Goal: Task Accomplishment & Management: Use online tool/utility

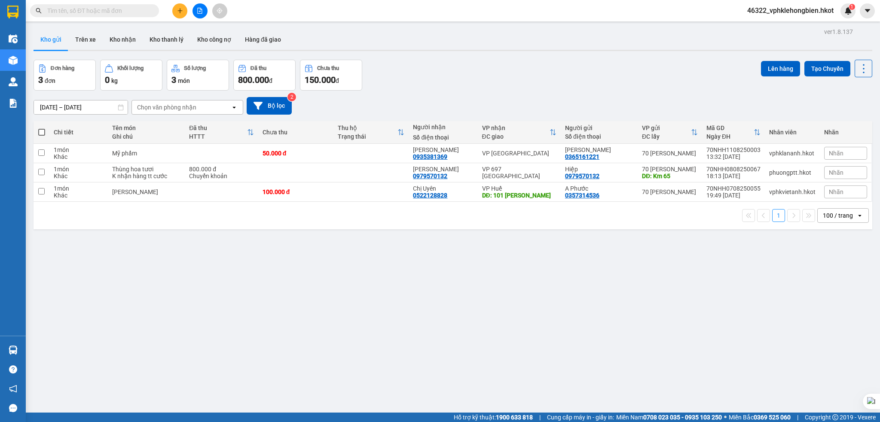
click at [54, 41] on button "Kho gửi" at bounding box center [51, 39] width 35 height 21
click at [802, 11] on span "46322_vphklehongbien.hkot" at bounding box center [790, 10] width 100 height 11
click at [771, 29] on span "Đăng xuất" at bounding box center [793, 26] width 83 height 9
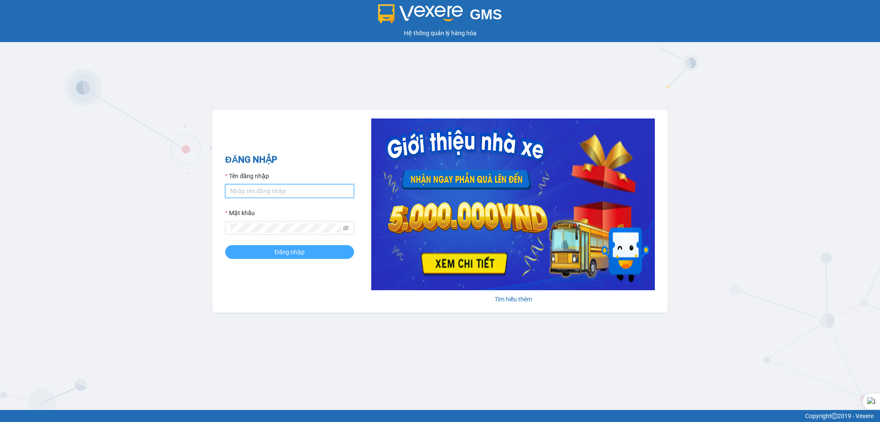
type input "vphklehongbien.hkot"
click at [307, 249] on button "Đăng nhập" at bounding box center [289, 252] width 129 height 14
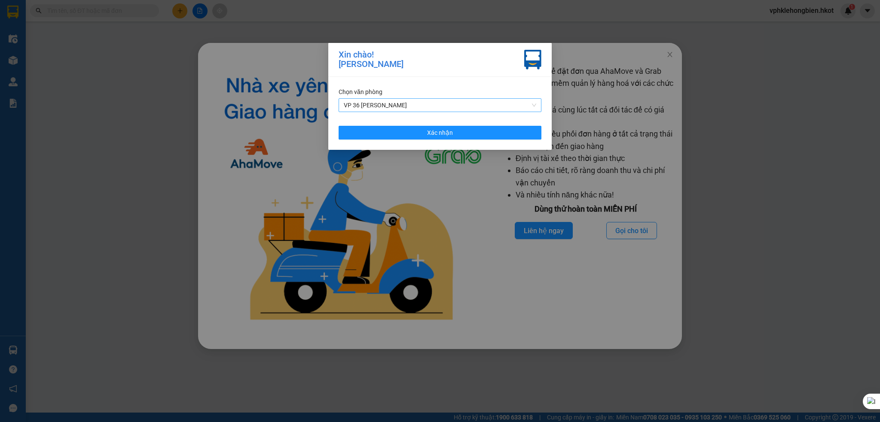
click at [421, 103] on span "VP 36 [PERSON_NAME]" at bounding box center [440, 105] width 192 height 13
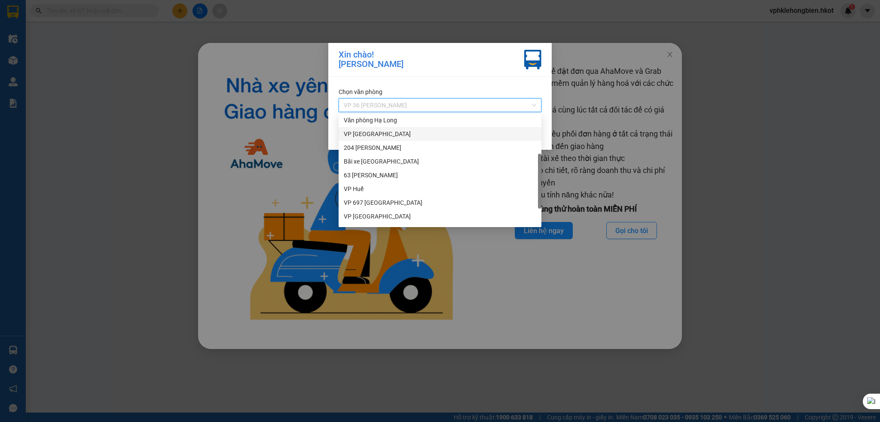
scroll to position [82, 0]
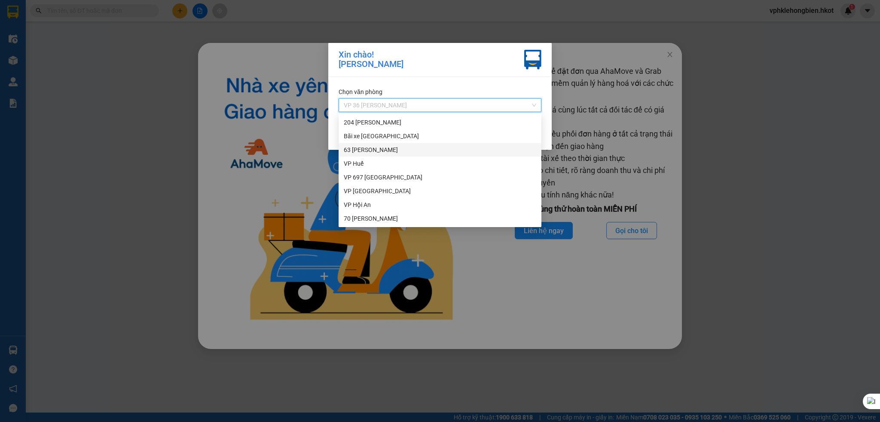
click at [400, 154] on div "63 [PERSON_NAME]" at bounding box center [440, 149] width 192 height 9
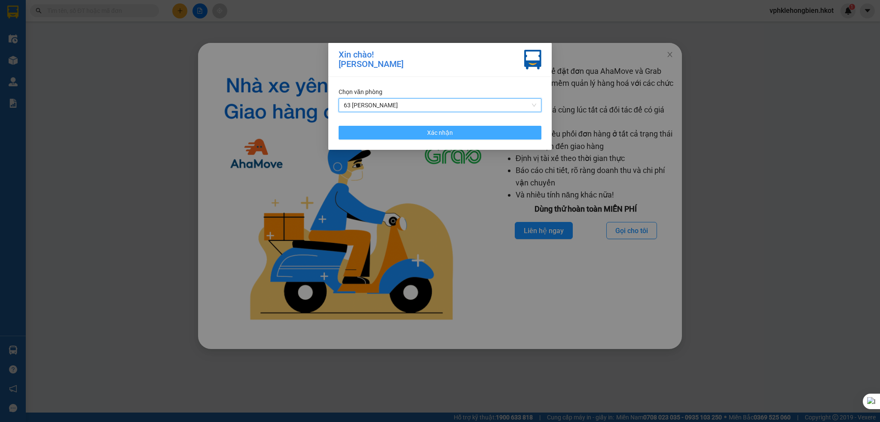
click at [456, 136] on button "Xác nhận" at bounding box center [439, 133] width 203 height 14
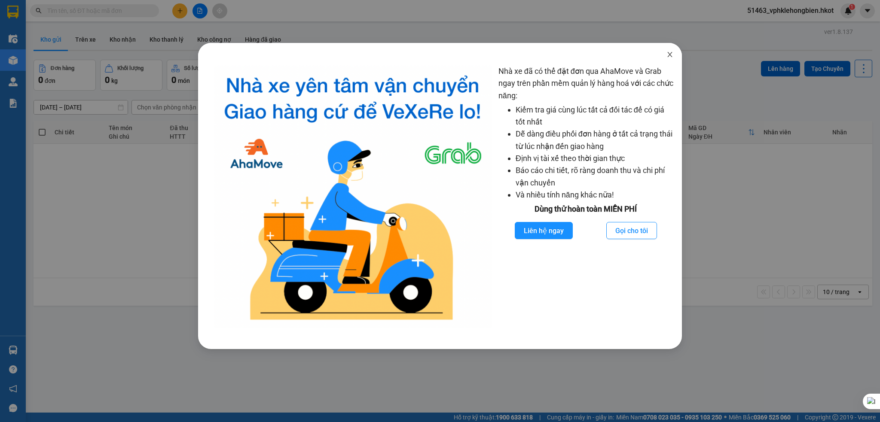
click at [670, 58] on icon "close" at bounding box center [669, 54] width 7 height 7
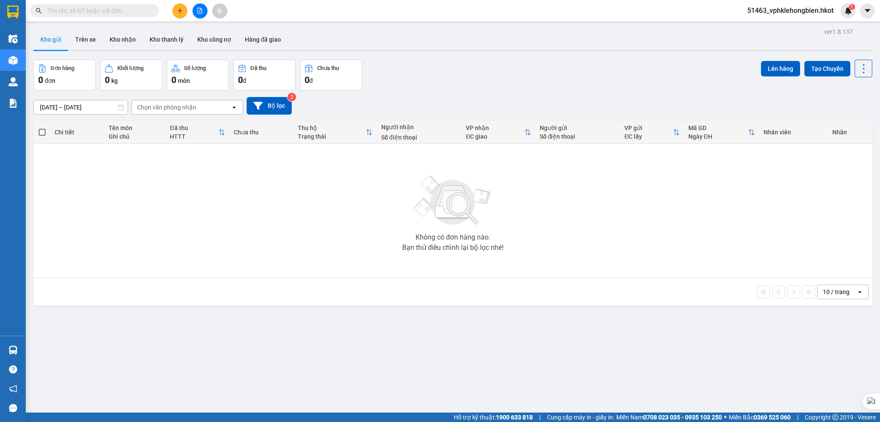
click at [47, 107] on input "[DATE] – [DATE]" at bounding box center [81, 108] width 94 height 14
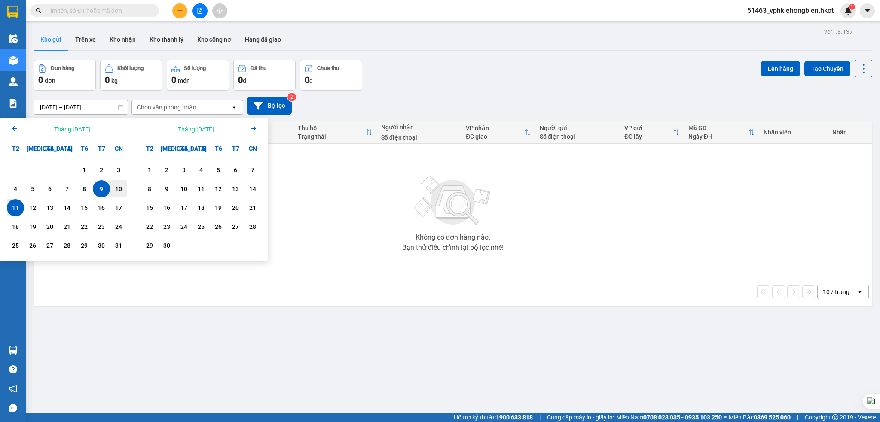
click at [13, 207] on div "11" at bounding box center [15, 208] width 12 height 10
type input "[DATE] – [DATE]"
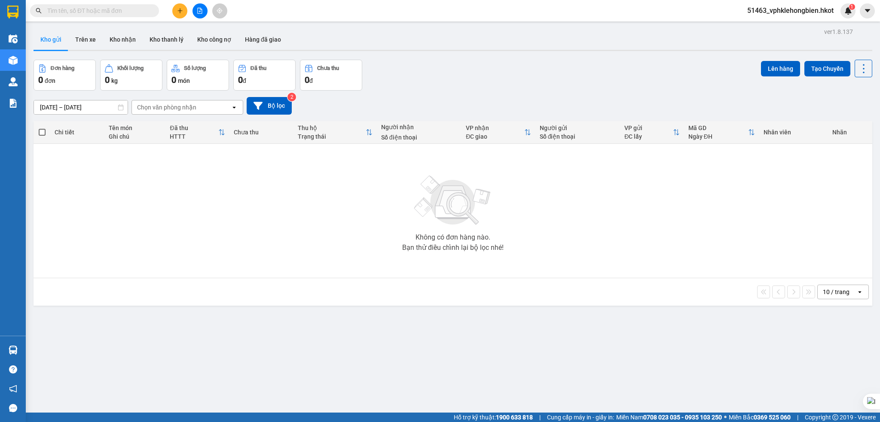
click at [205, 109] on div "Chọn văn phòng nhận" at bounding box center [181, 108] width 99 height 14
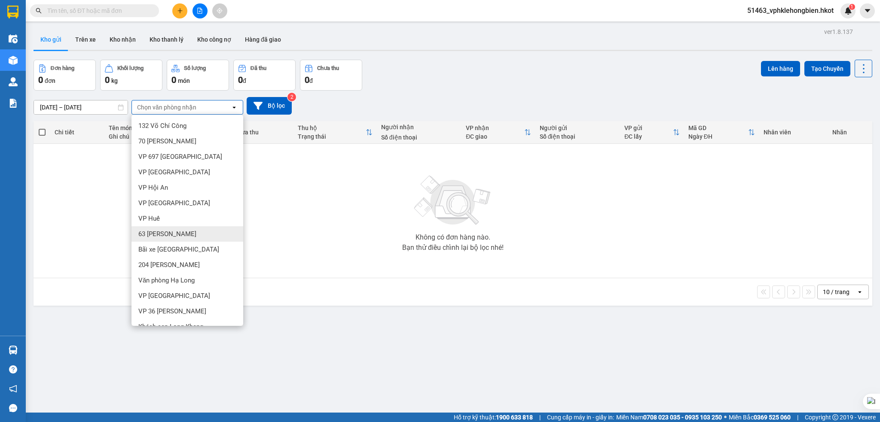
drag, startPoint x: 184, startPoint y: 234, endPoint x: 191, endPoint y: 234, distance: 6.9
click at [184, 235] on span "63 [PERSON_NAME]" at bounding box center [167, 234] width 58 height 9
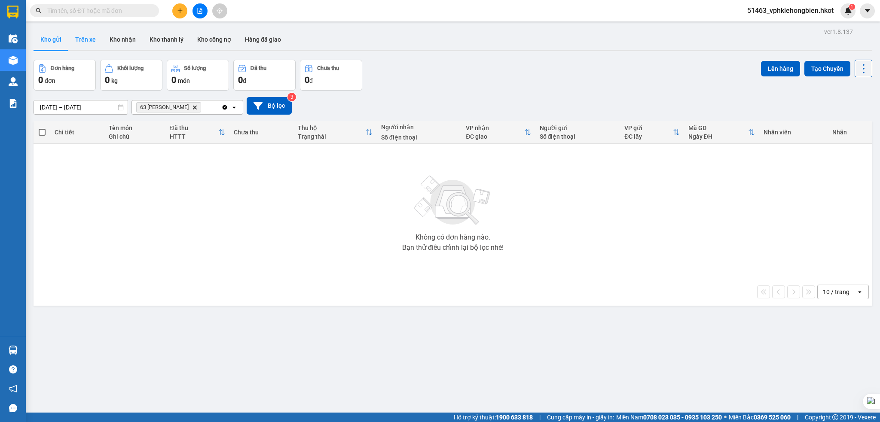
click at [86, 42] on button "Trên xe" at bounding box center [85, 39] width 34 height 21
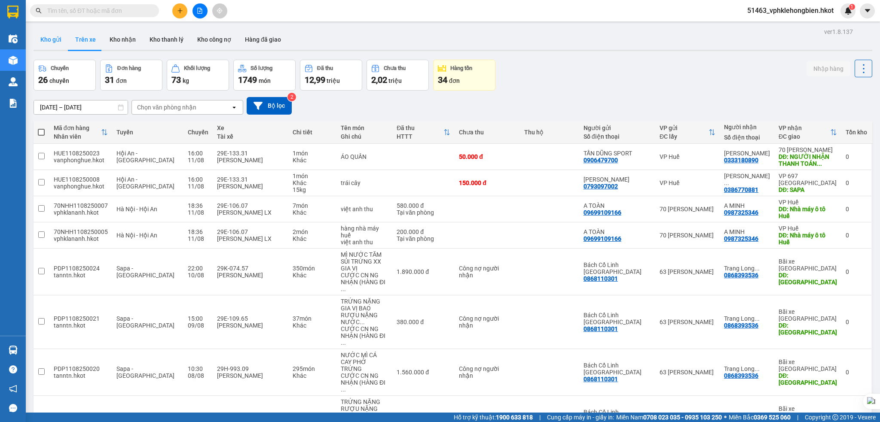
click at [55, 38] on button "Kho gửi" at bounding box center [51, 39] width 35 height 21
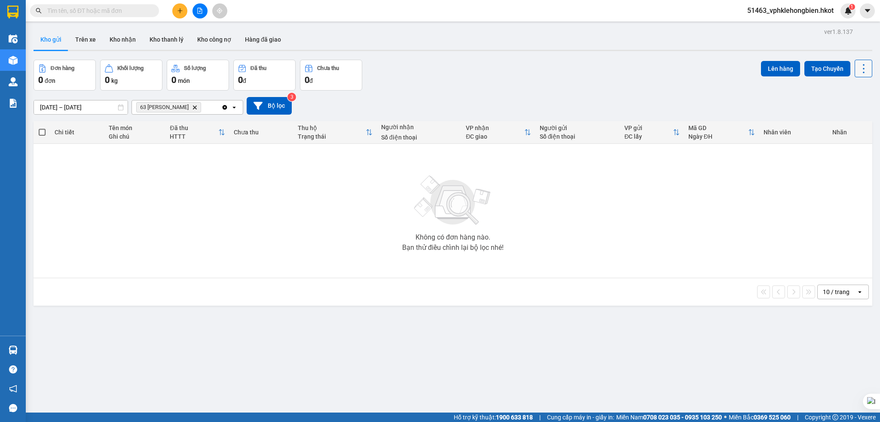
click at [857, 66] on icon at bounding box center [863, 69] width 12 height 12
click at [583, 72] on div "Đơn hàng 0 đơn Khối lượng 0 kg Số lượng 0 món Đã thu 0 đ Chưa thu 0 đ Lên hàng …" at bounding box center [453, 75] width 838 height 31
click at [85, 38] on button "Trên xe" at bounding box center [85, 39] width 34 height 21
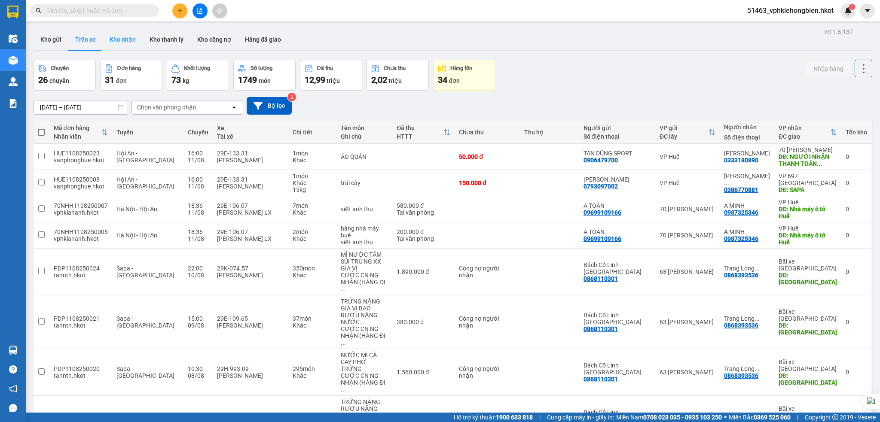
click at [125, 40] on button "Kho nhận" at bounding box center [123, 39] width 40 height 21
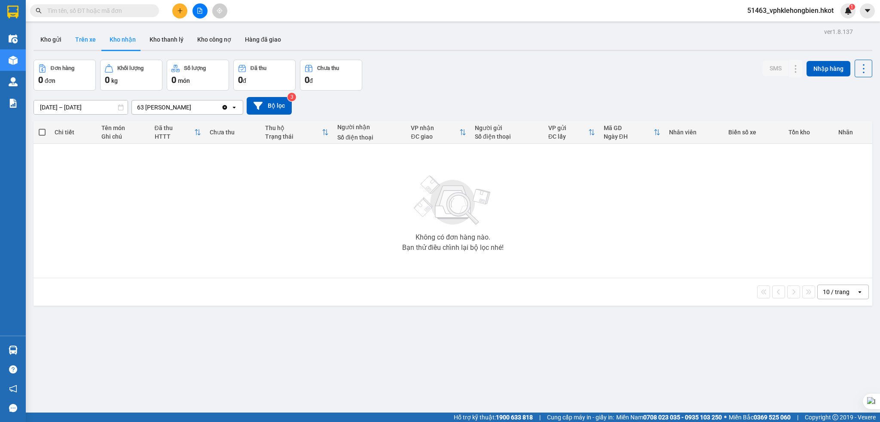
drag, startPoint x: 84, startPoint y: 38, endPoint x: 93, endPoint y: 38, distance: 9.0
click at [85, 38] on button "Trên xe" at bounding box center [85, 39] width 34 height 21
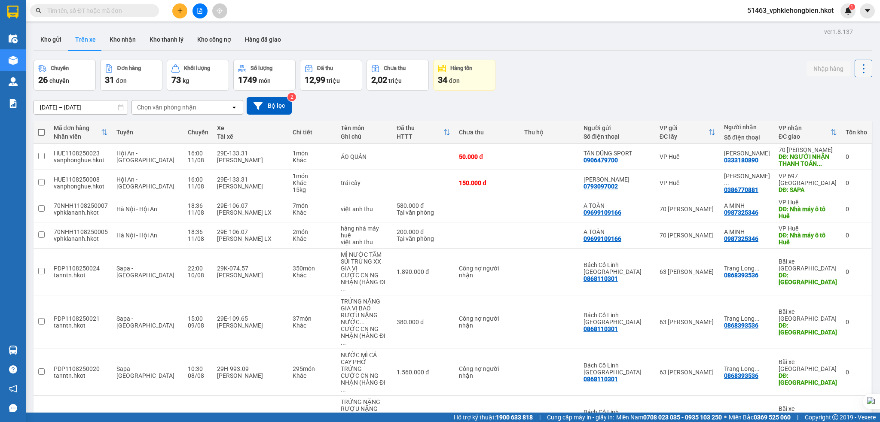
click at [857, 70] on icon at bounding box center [863, 69] width 12 height 12
click at [695, 71] on div "Chuyến 26 chuyến Đơn hàng 31 đơn Khối lượng 73 kg Số lượng 1749 món Đã thu 12,9…" at bounding box center [453, 75] width 838 height 31
click at [128, 44] on button "Kho nhận" at bounding box center [123, 39] width 40 height 21
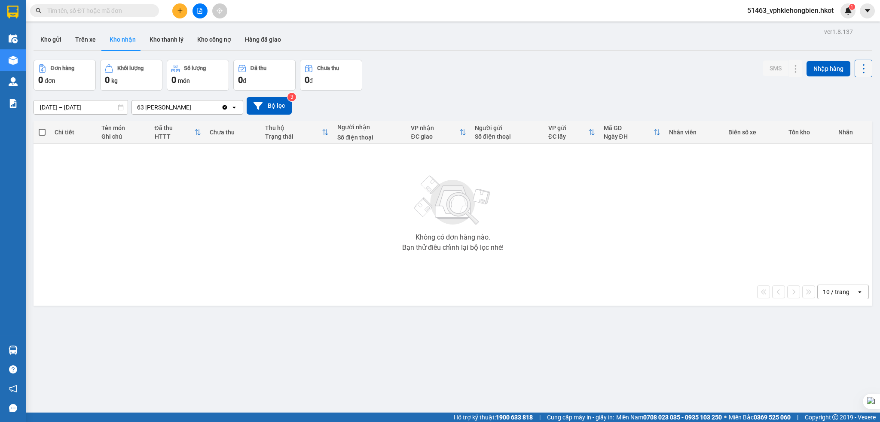
click at [857, 64] on icon at bounding box center [863, 69] width 12 height 12
drag, startPoint x: 652, startPoint y: 89, endPoint x: 647, endPoint y: 88, distance: 5.3
click at [652, 89] on div "Đơn hàng 0 đơn Khối lượng 0 kg Số lượng 0 món Đã thu 0 đ Chưa thu 0 đ SMS Nhập …" at bounding box center [453, 75] width 838 height 31
click at [47, 108] on input "[DATE] – [DATE]" at bounding box center [81, 108] width 94 height 14
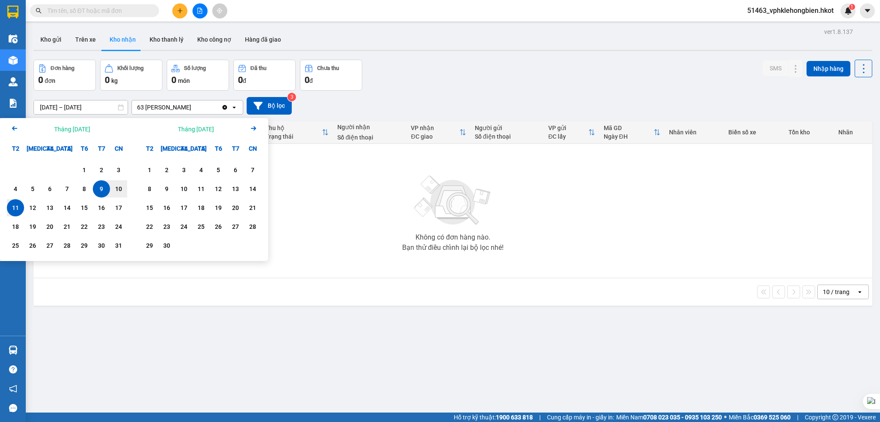
click at [17, 207] on div "11" at bounding box center [15, 208] width 12 height 10
type input "[DATE] – [DATE]"
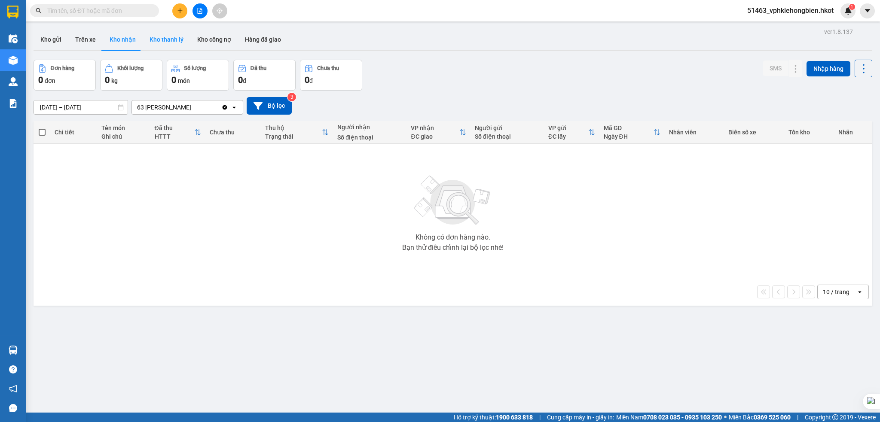
click at [172, 46] on button "Kho thanh lý" at bounding box center [167, 39] width 48 height 21
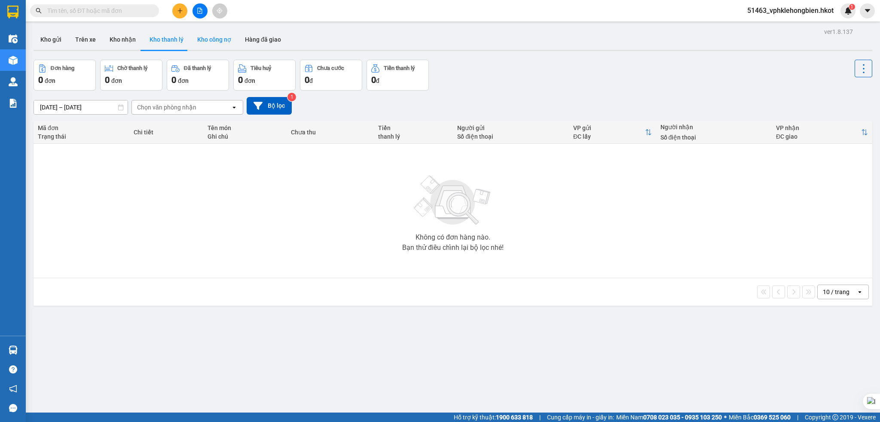
click at [219, 47] on button "Kho công nợ" at bounding box center [214, 39] width 48 height 21
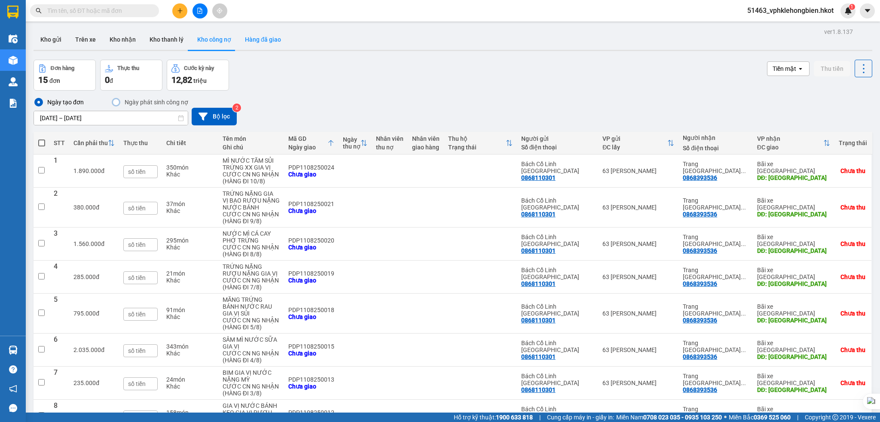
click at [272, 43] on button "Hàng đã giao" at bounding box center [263, 39] width 50 height 21
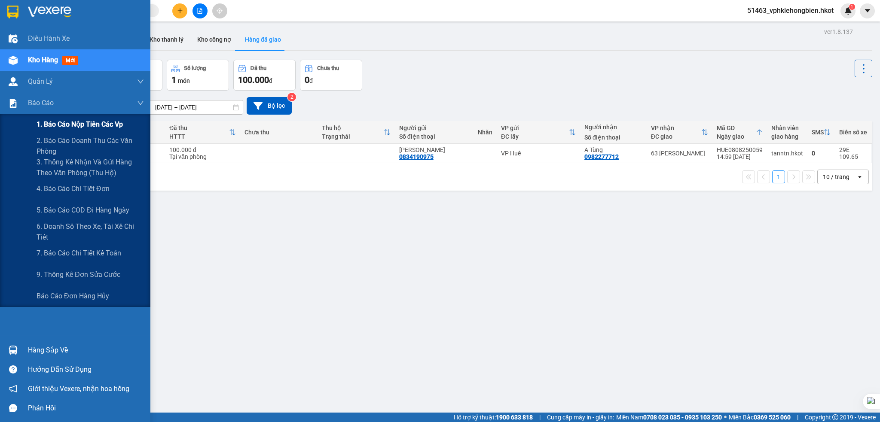
click at [86, 123] on span "1. Báo cáo nộp tiền các vp" at bounding box center [80, 124] width 86 height 11
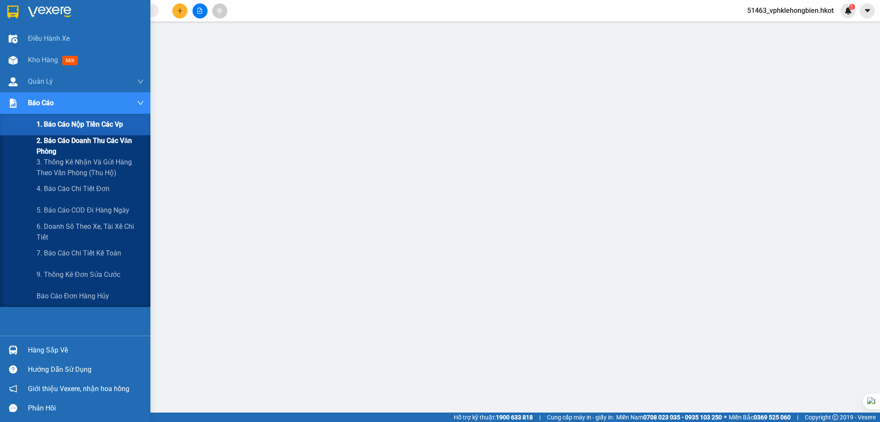
click at [94, 145] on span "2. Báo cáo doanh thu các văn phòng" at bounding box center [90, 145] width 107 height 21
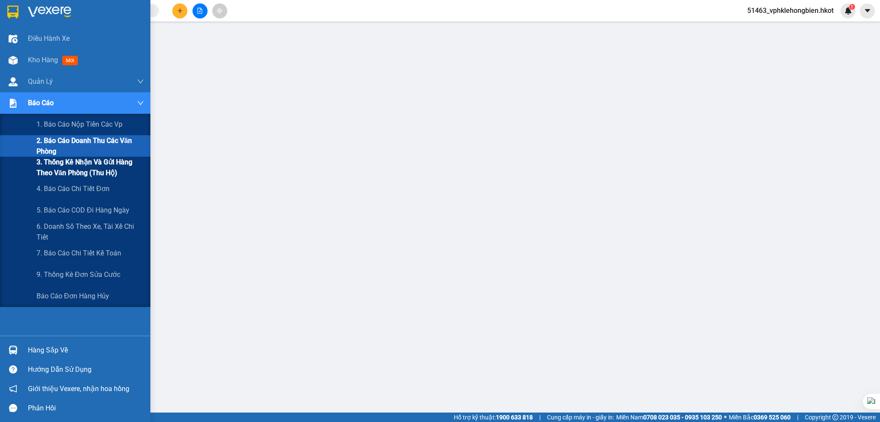
click at [97, 165] on span "3. Thống kê nhận và gửi hàng theo văn phòng (thu hộ)" at bounding box center [90, 167] width 107 height 21
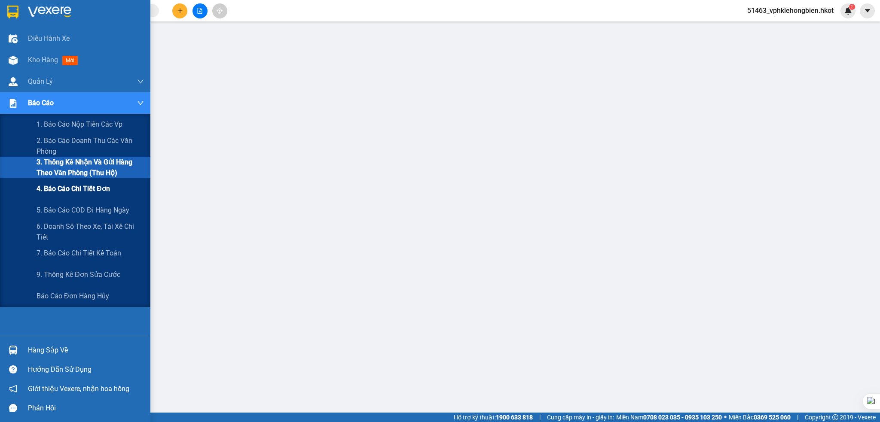
click at [77, 193] on span "4. Báo cáo chi tiết đơn" at bounding box center [73, 188] width 73 height 11
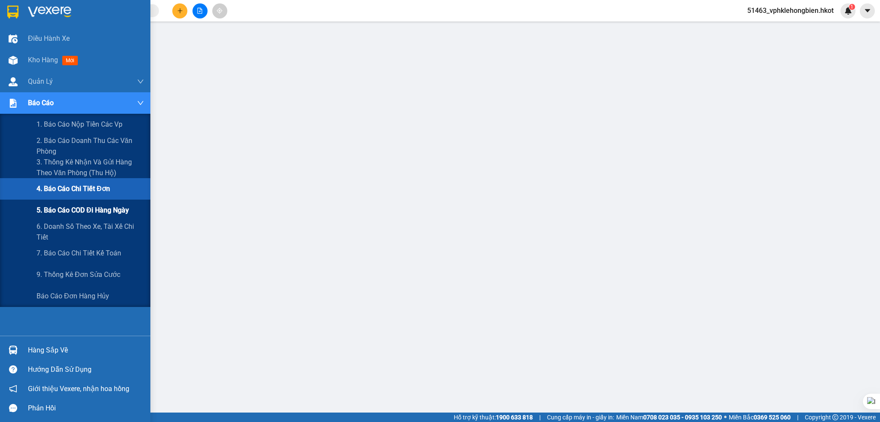
click at [74, 212] on span "5. Báo cáo COD đi hàng ngày" at bounding box center [83, 210] width 92 height 11
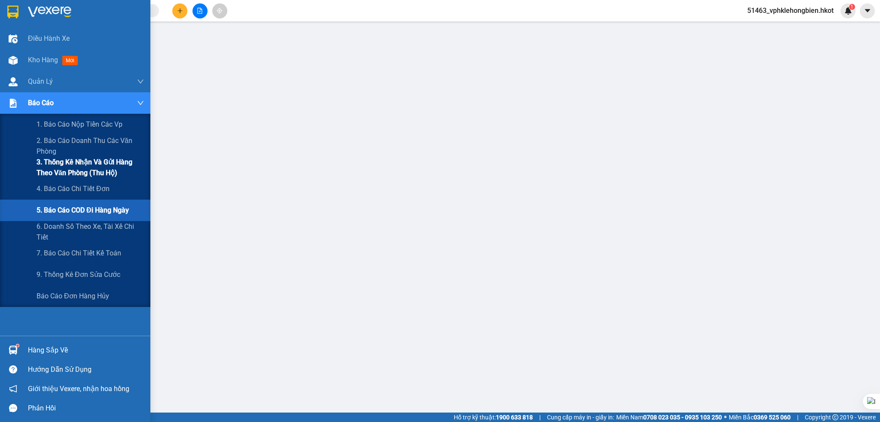
click at [111, 168] on span "3. Thống kê nhận và gửi hàng theo văn phòng (thu hộ)" at bounding box center [90, 167] width 107 height 21
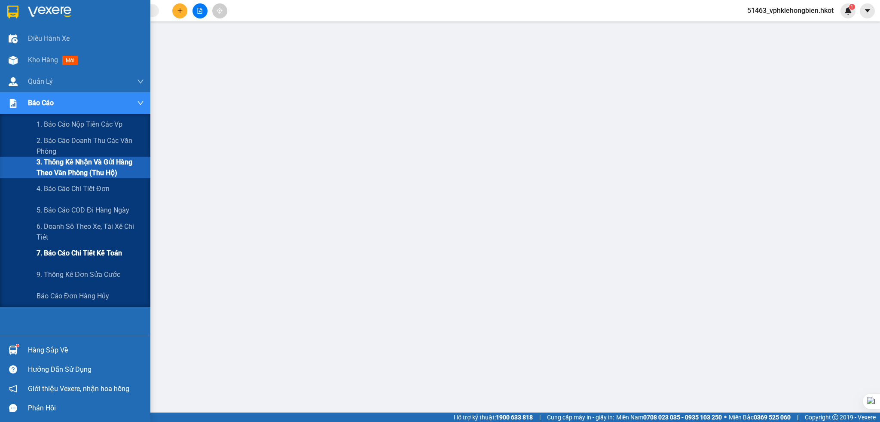
click at [81, 255] on span "7. Báo cáo chi tiết kế toán" at bounding box center [79, 253] width 85 height 11
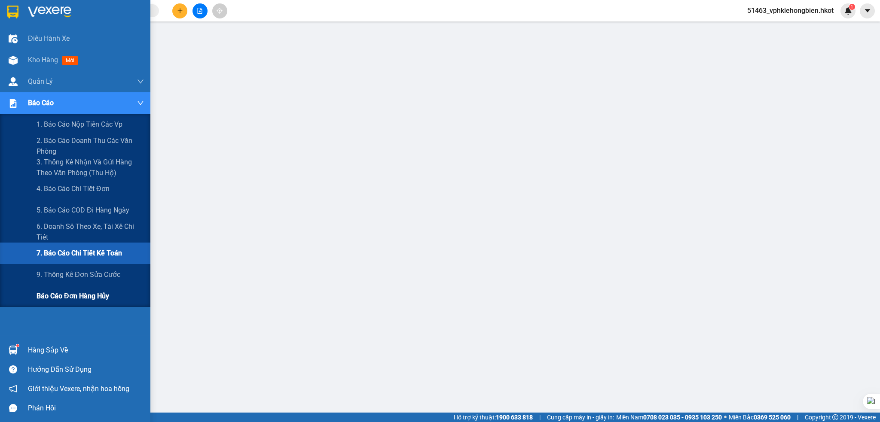
click at [76, 303] on div "Báo cáo đơn hàng hủy" at bounding box center [90, 296] width 107 height 21
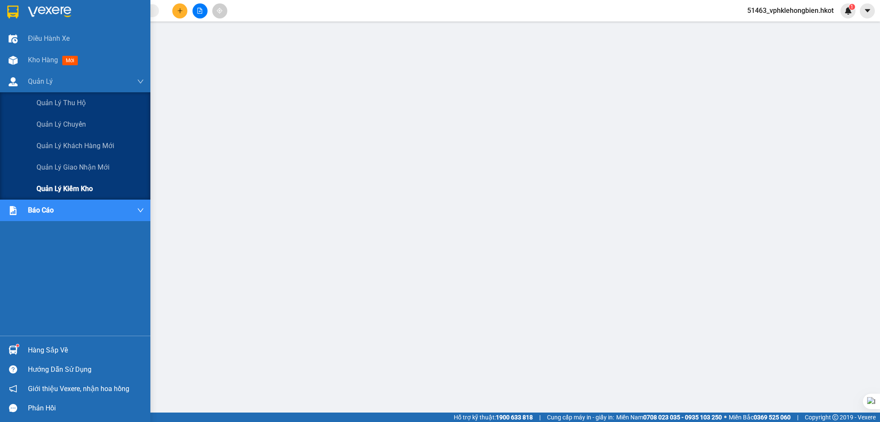
click at [74, 188] on span "Quản lý kiểm kho" at bounding box center [65, 188] width 56 height 11
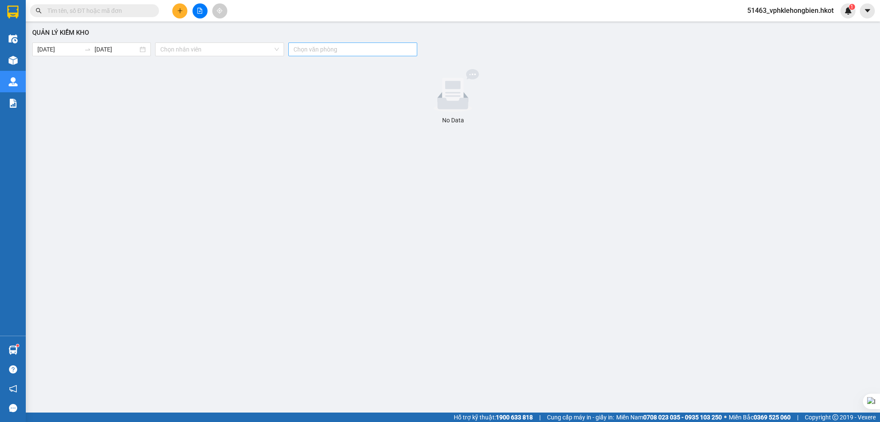
click at [334, 55] on div "Chọn văn phòng" at bounding box center [352, 50] width 129 height 14
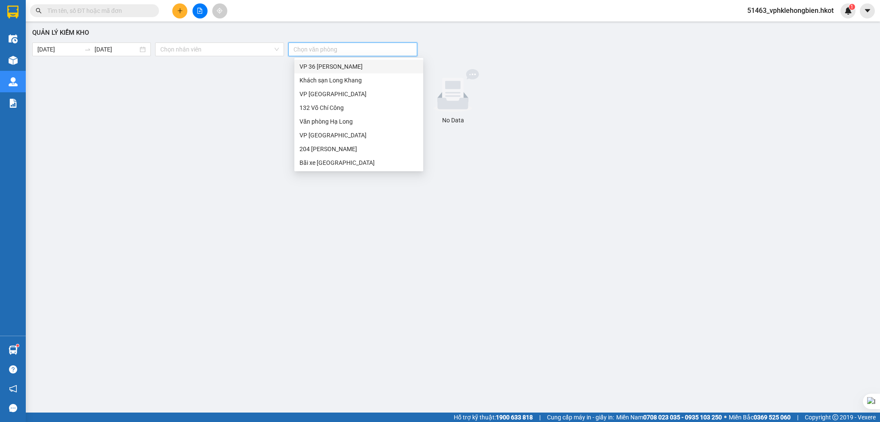
click at [218, 74] on div at bounding box center [453, 90] width 834 height 43
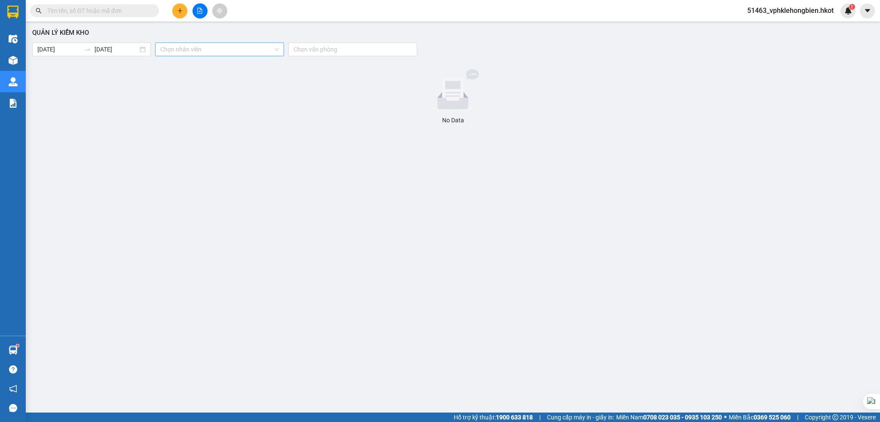
click at [213, 51] on input "search" at bounding box center [216, 49] width 113 height 13
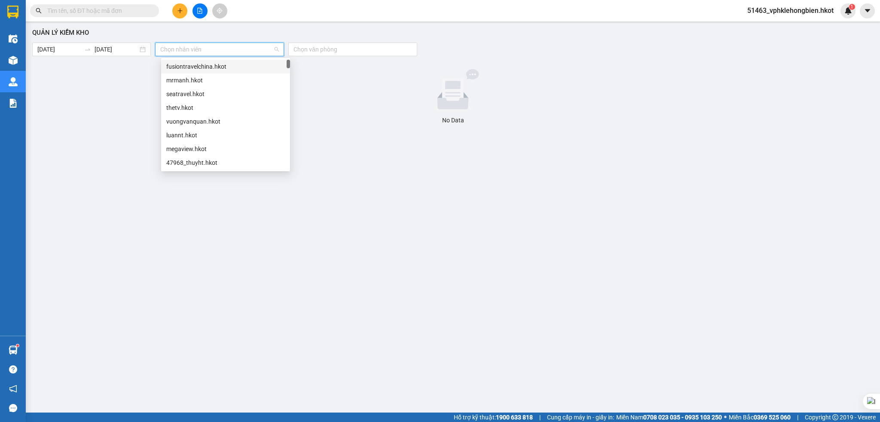
click at [114, 107] on div at bounding box center [453, 90] width 834 height 43
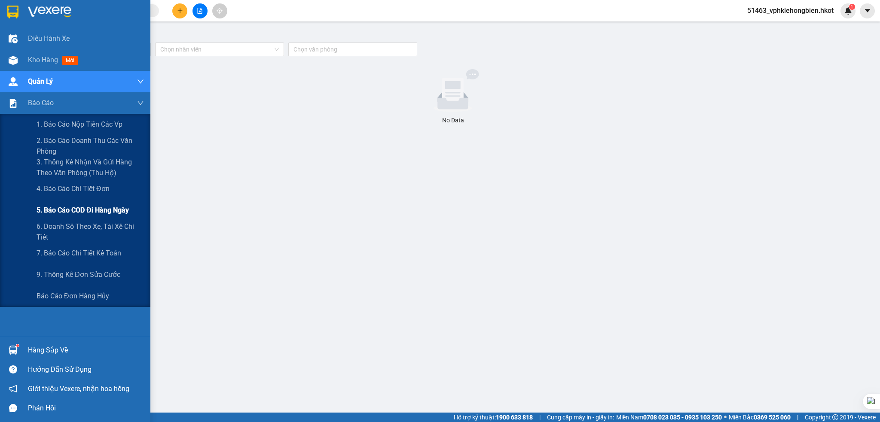
click at [100, 214] on span "5. Báo cáo COD đi hàng ngày" at bounding box center [83, 210] width 92 height 11
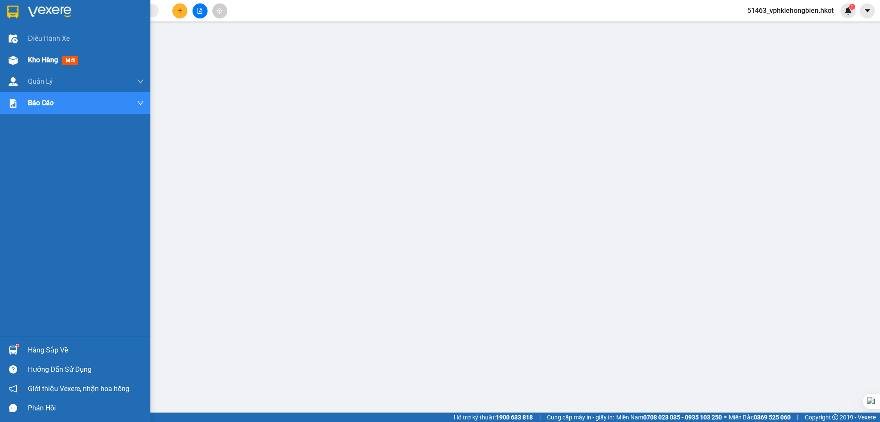
click at [52, 65] on div "Kho hàng mới" at bounding box center [55, 60] width 54 height 11
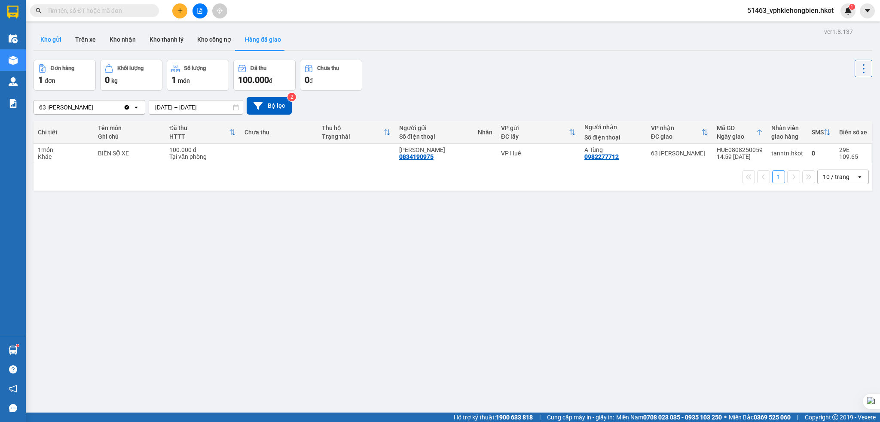
click at [63, 47] on button "Kho gửi" at bounding box center [51, 39] width 35 height 21
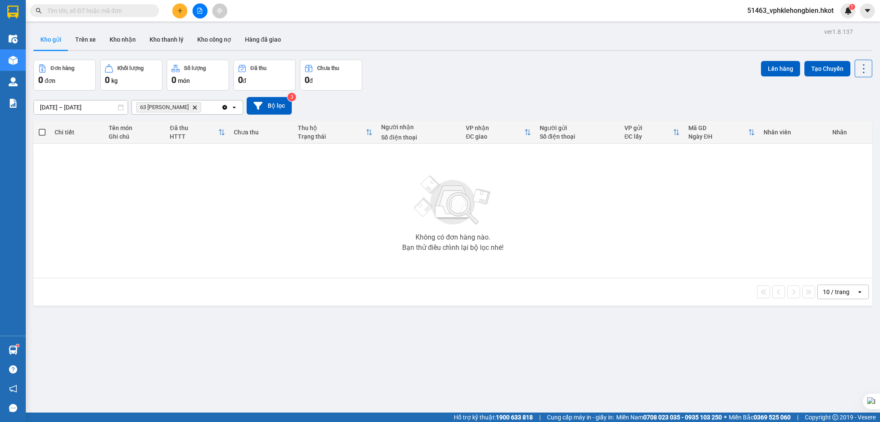
click at [48, 104] on input "[DATE] – [DATE]" at bounding box center [81, 108] width 94 height 14
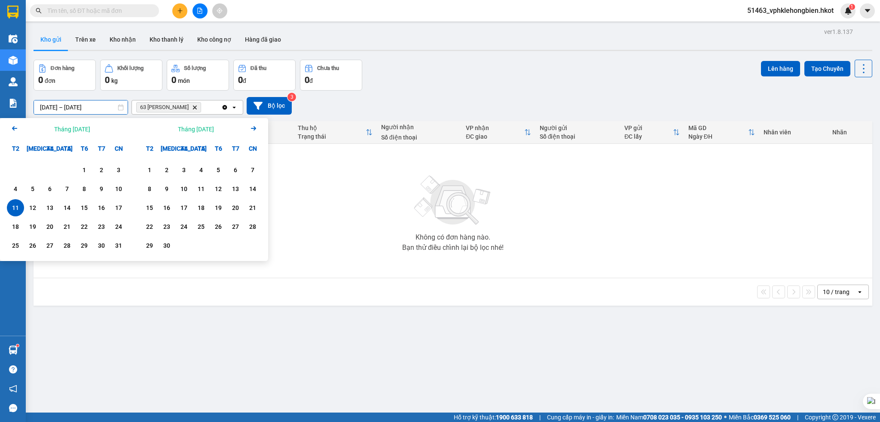
click at [17, 207] on div "11" at bounding box center [15, 208] width 12 height 10
type input "[DATE] – [DATE]"
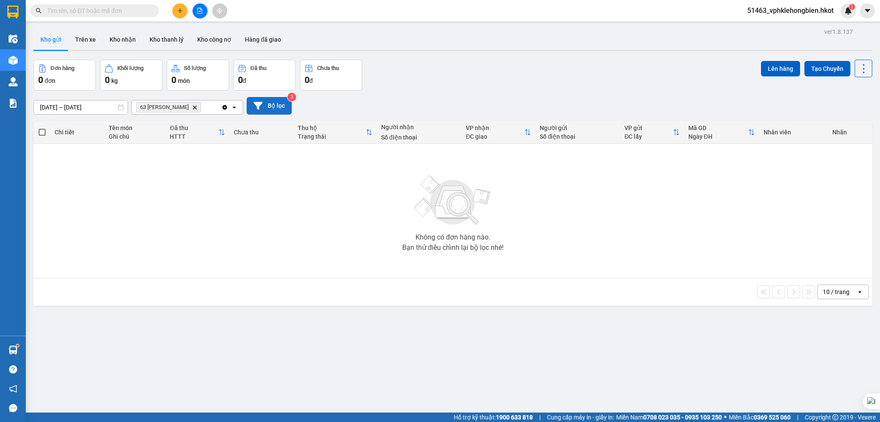
click at [268, 110] on button "Bộ lọc" at bounding box center [269, 106] width 45 height 18
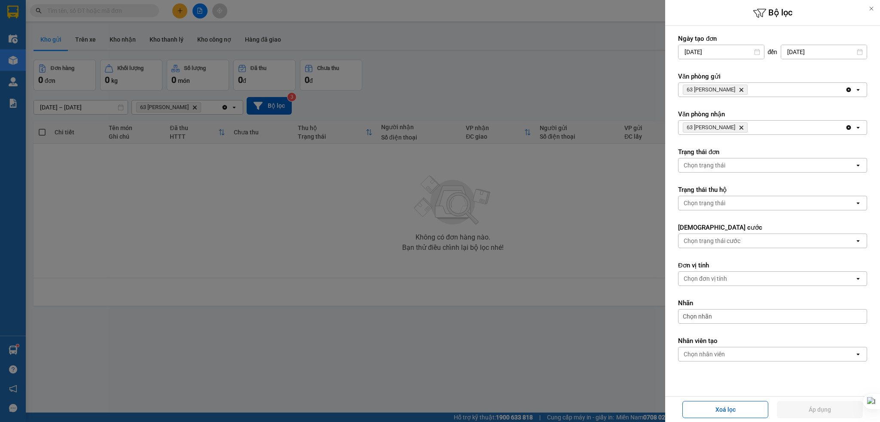
click at [845, 131] on icon "Clear all" at bounding box center [848, 127] width 7 height 7
click at [845, 91] on icon "Clear all" at bounding box center [848, 89] width 7 height 7
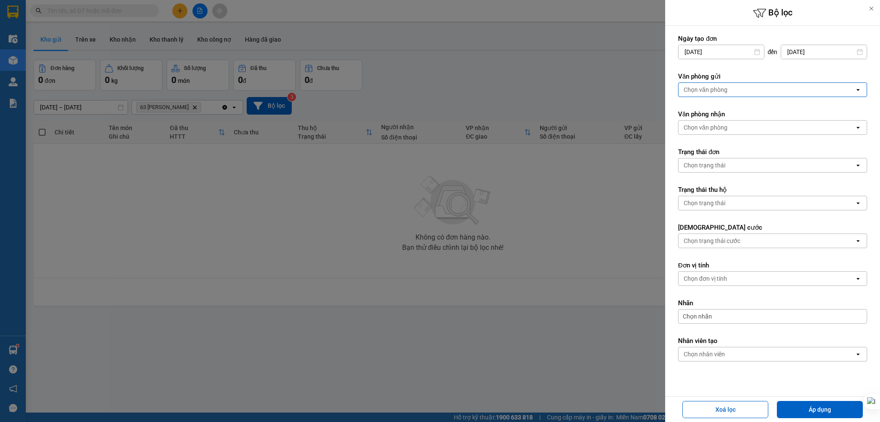
drag, startPoint x: 417, startPoint y: 255, endPoint x: 399, endPoint y: 245, distance: 20.9
click at [415, 253] on div at bounding box center [440, 211] width 880 height 422
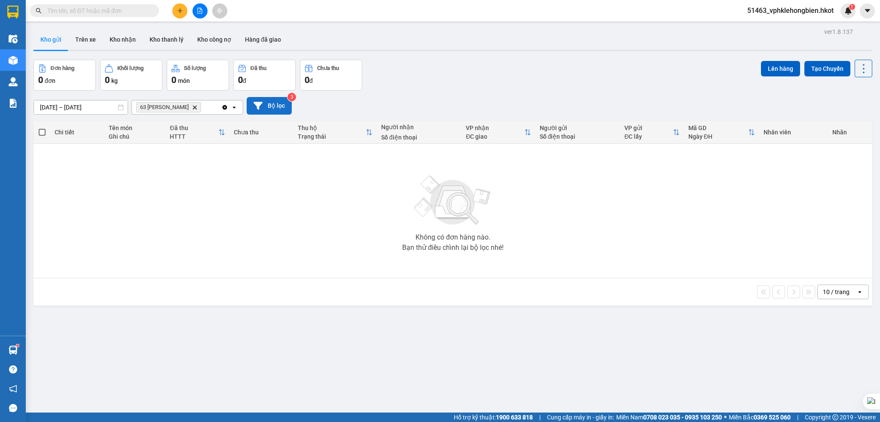
click at [279, 111] on button "Bộ lọc" at bounding box center [269, 106] width 45 height 18
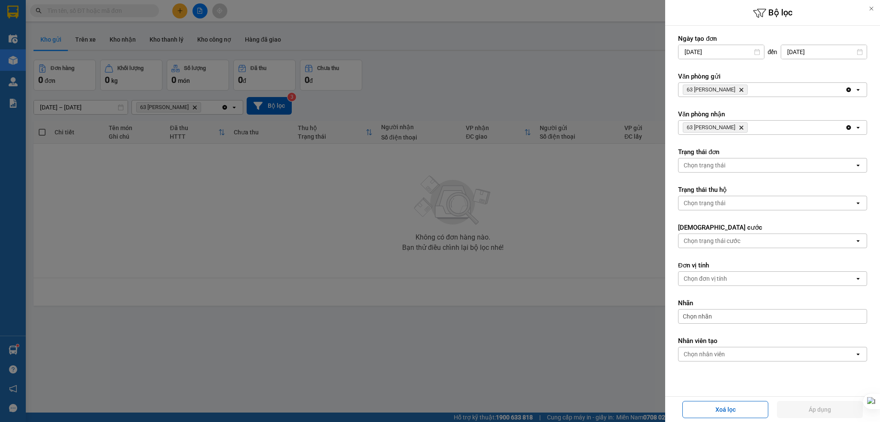
click at [743, 127] on icon "63 Phan Đình Phùng, close by backspace" at bounding box center [741, 128] width 4 height 4
click at [743, 92] on span "63 [PERSON_NAME] Delete" at bounding box center [714, 90] width 65 height 10
click at [743, 91] on icon "Delete" at bounding box center [740, 89] width 5 height 5
click at [812, 404] on button "Áp dụng" at bounding box center [820, 409] width 86 height 17
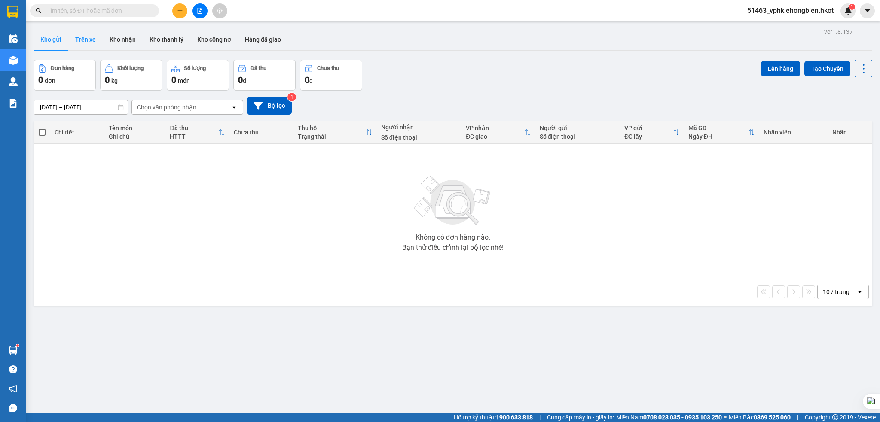
click at [91, 43] on button "Trên xe" at bounding box center [85, 39] width 34 height 21
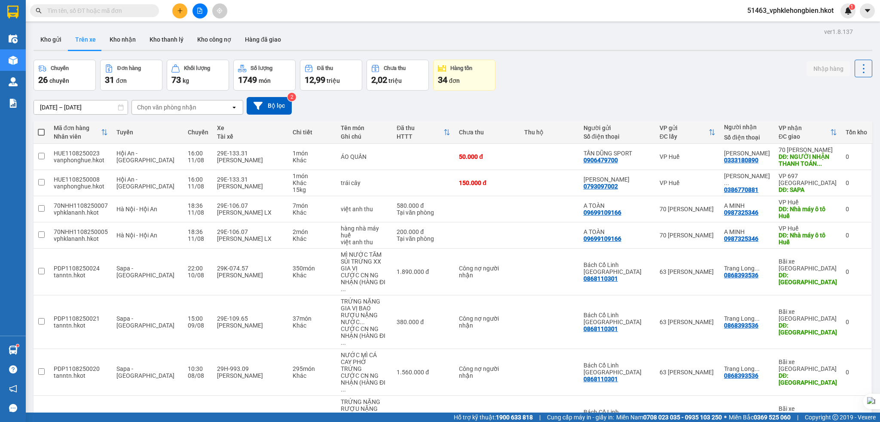
click at [174, 107] on div "Chọn văn phòng nhận" at bounding box center [166, 107] width 59 height 9
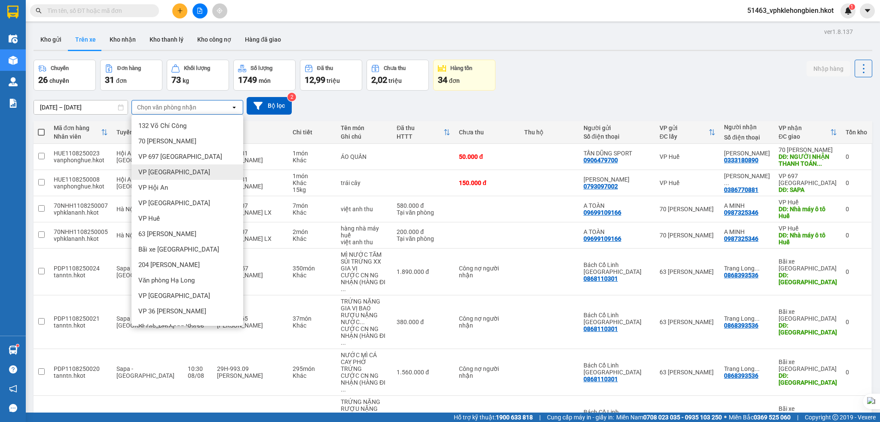
scroll to position [12, 0]
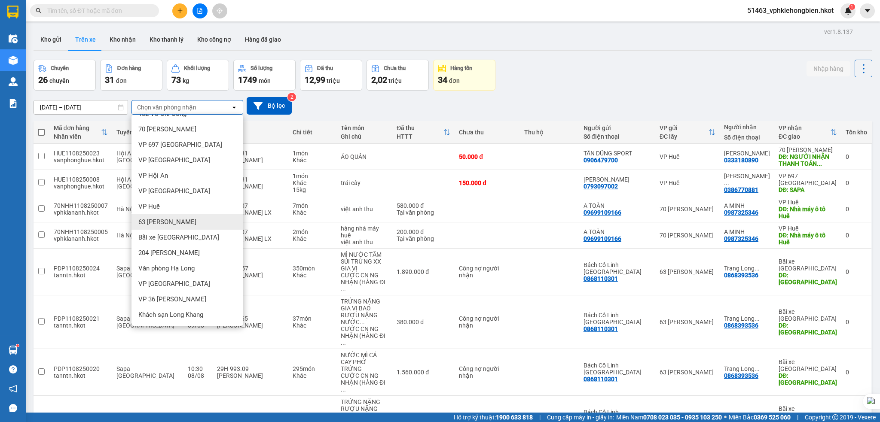
click at [182, 222] on span "63 [PERSON_NAME]" at bounding box center [167, 222] width 58 height 9
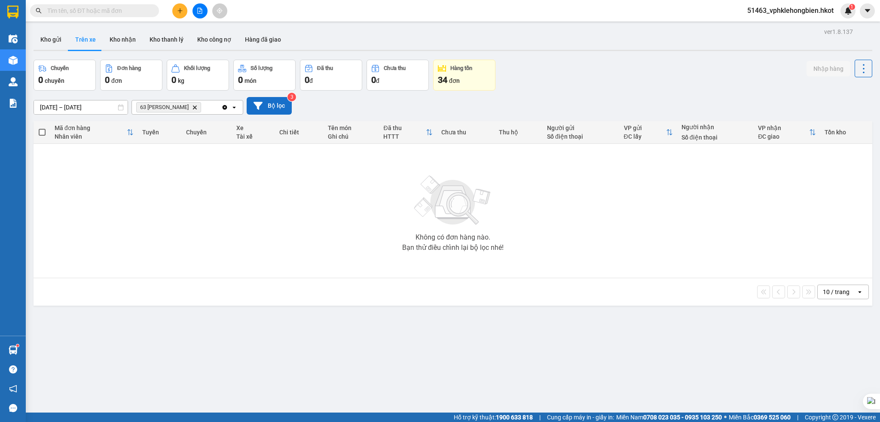
click at [277, 113] on button "Bộ lọc" at bounding box center [269, 106] width 45 height 18
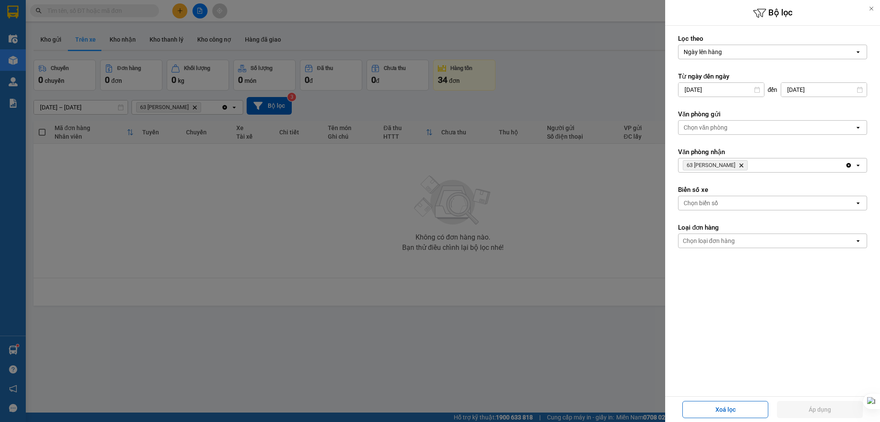
click at [698, 90] on input "[DATE]" at bounding box center [720, 90] width 85 height 14
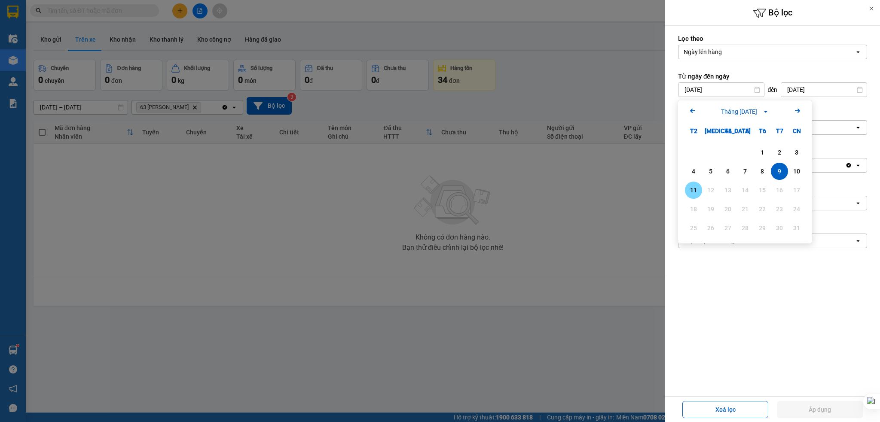
click at [692, 188] on div "11" at bounding box center [693, 190] width 12 height 10
type input "[DATE]"
click at [692, 188] on label "Biển số xe" at bounding box center [772, 190] width 189 height 9
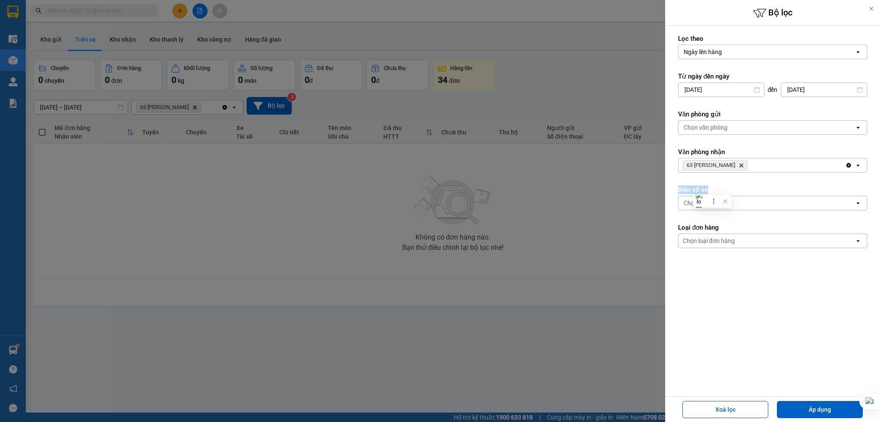
click at [692, 188] on label "Biển số xe" at bounding box center [772, 190] width 189 height 9
click at [626, 227] on div at bounding box center [440, 211] width 880 height 422
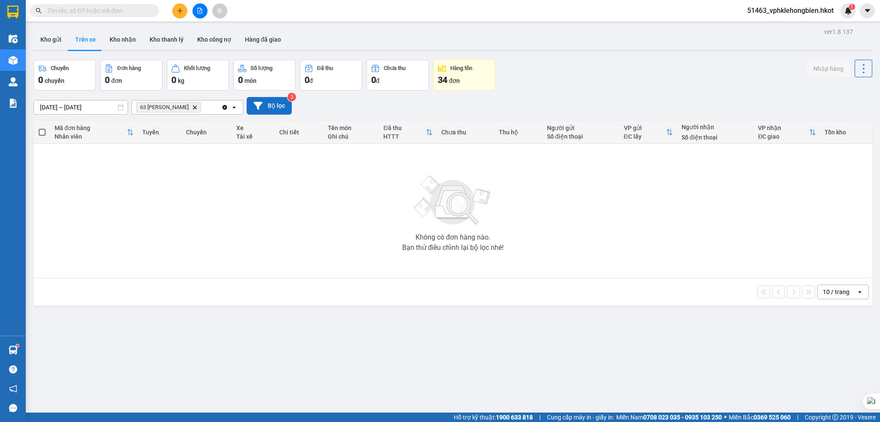
click at [278, 109] on button "Bộ lọc" at bounding box center [269, 106] width 45 height 18
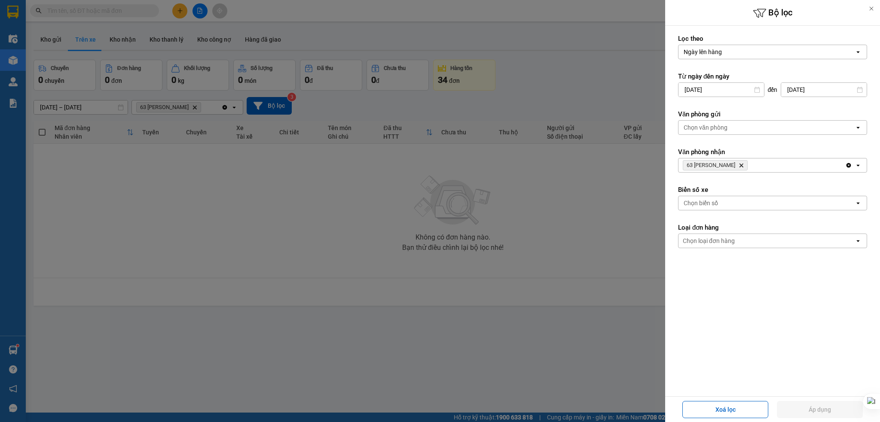
click at [626, 51] on div at bounding box center [440, 211] width 880 height 422
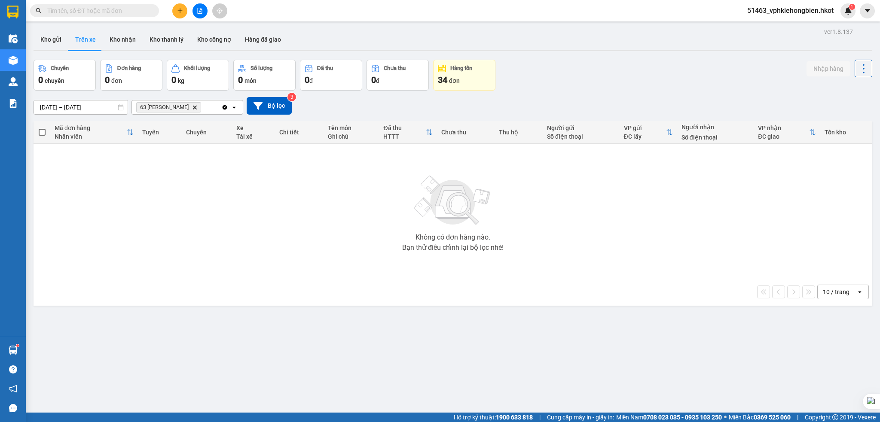
click at [194, 110] on icon "Delete" at bounding box center [194, 107] width 5 height 5
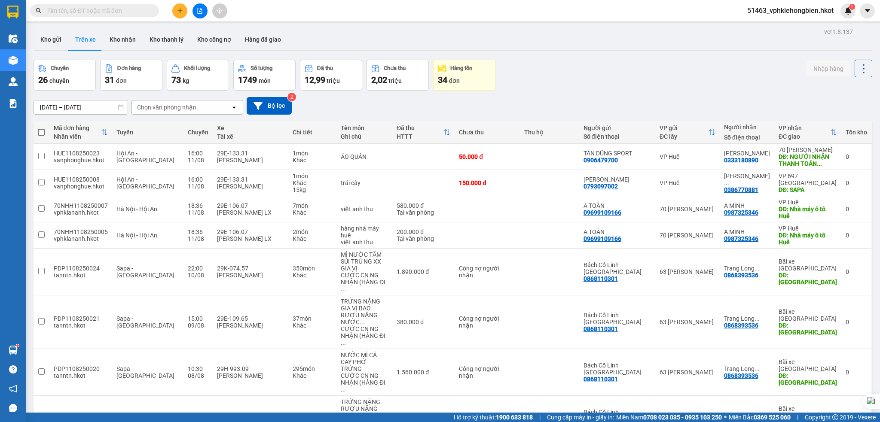
click at [58, 106] on input "[DATE] – [DATE]" at bounding box center [81, 108] width 94 height 14
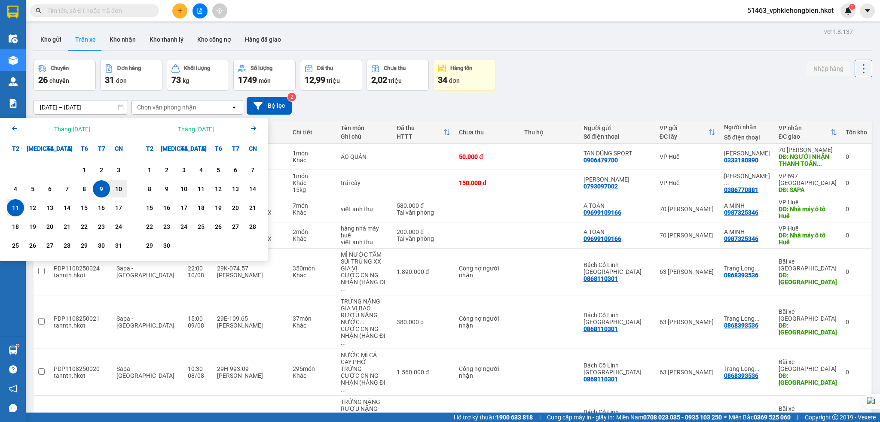
click at [11, 207] on div "11" at bounding box center [15, 208] width 12 height 10
type input "[DATE] – [DATE]"
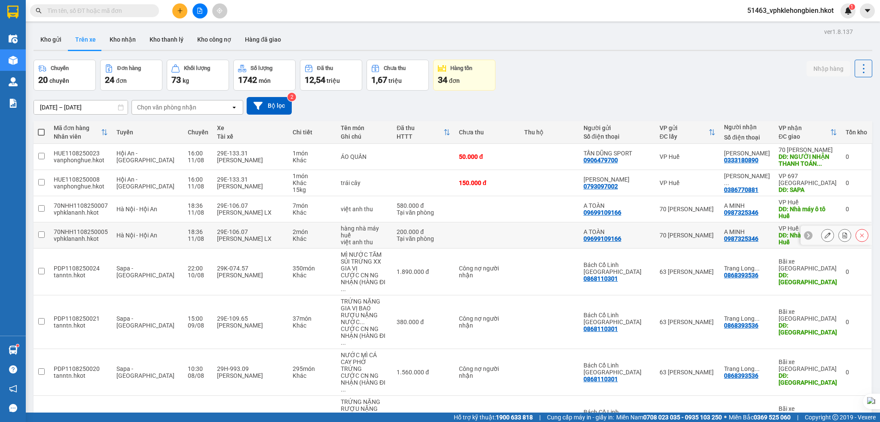
scroll to position [98, 0]
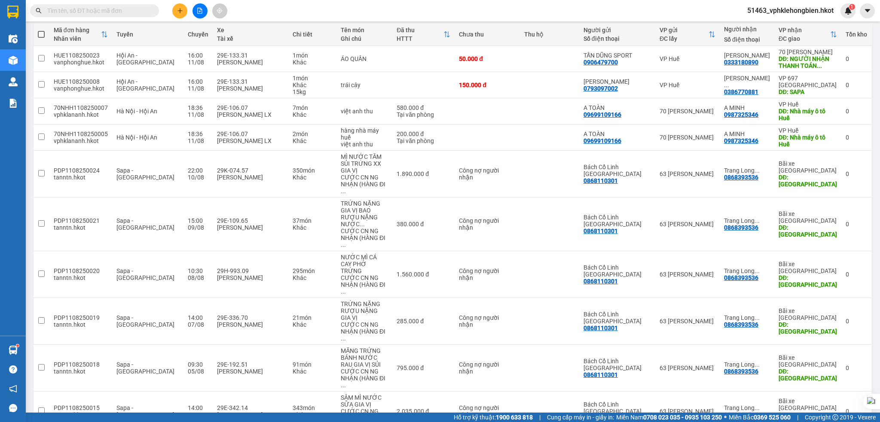
click at [816, 373] on span "100 / trang" at bounding box center [830, 372] width 31 height 9
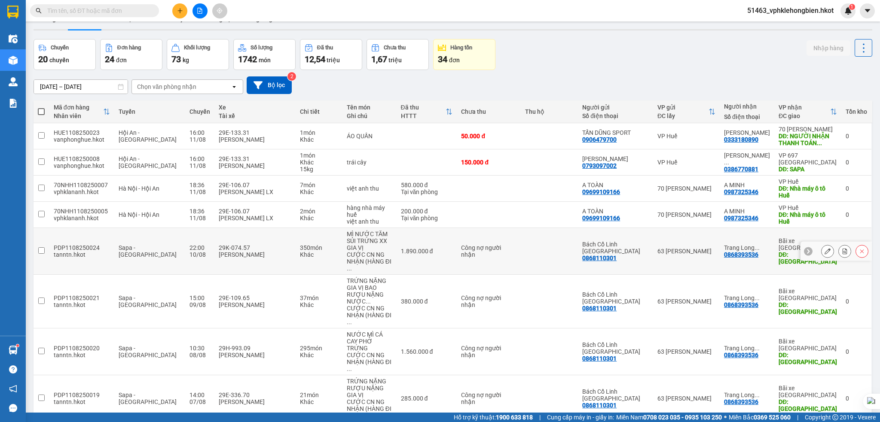
scroll to position [0, 0]
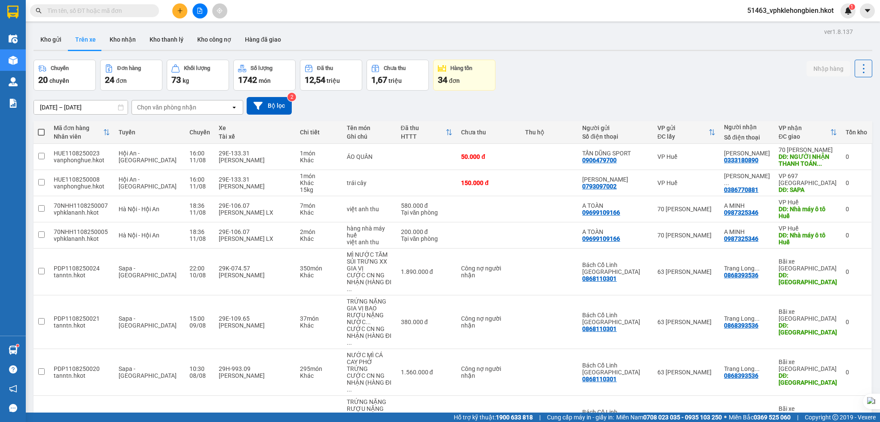
click at [190, 106] on div "Chọn văn phòng nhận" at bounding box center [166, 107] width 59 height 9
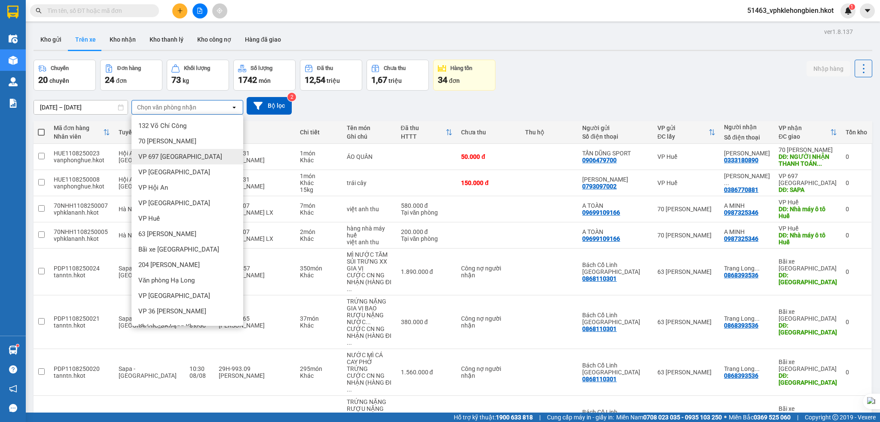
click at [200, 159] on span "VP 697 [GEOGRAPHIC_DATA]" at bounding box center [180, 156] width 84 height 9
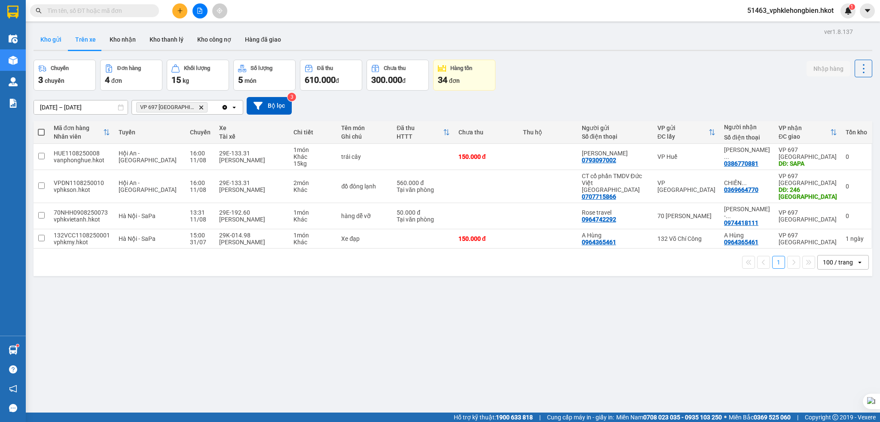
click at [51, 45] on button "Kho gửi" at bounding box center [51, 39] width 35 height 21
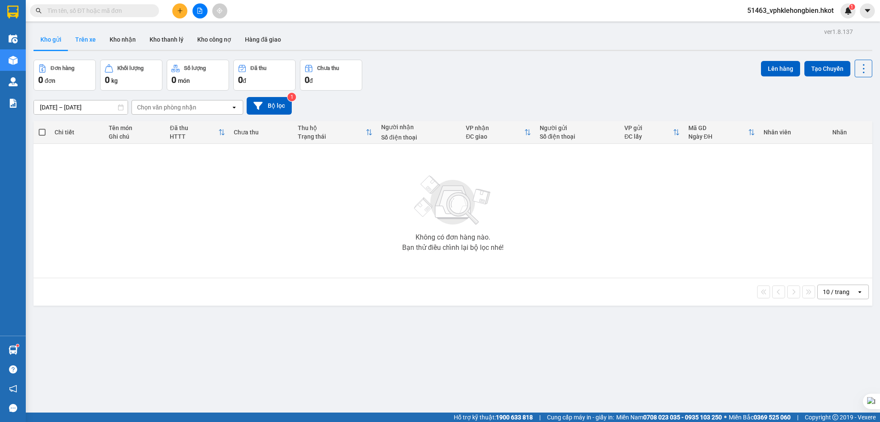
click at [74, 40] on button "Trên xe" at bounding box center [85, 39] width 34 height 21
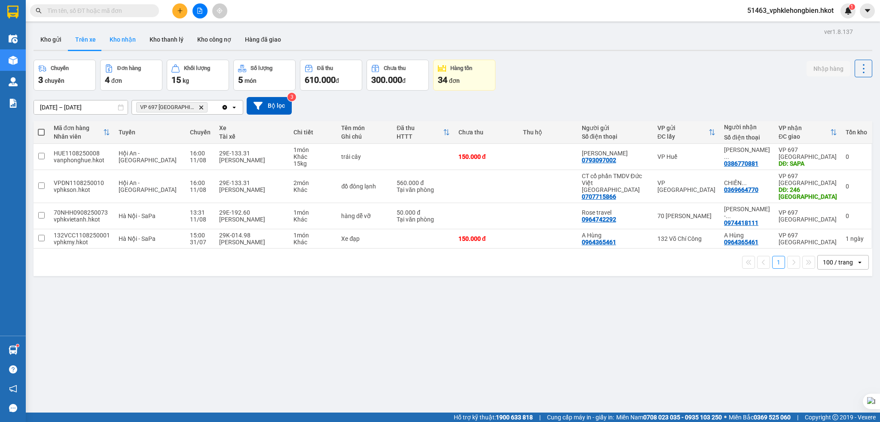
click at [122, 43] on button "Kho nhận" at bounding box center [123, 39] width 40 height 21
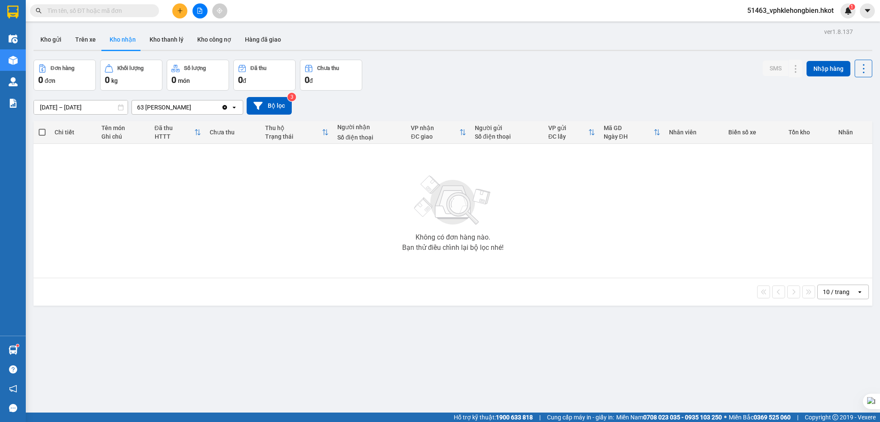
click at [224, 111] on icon "Clear value" at bounding box center [224, 107] width 7 height 7
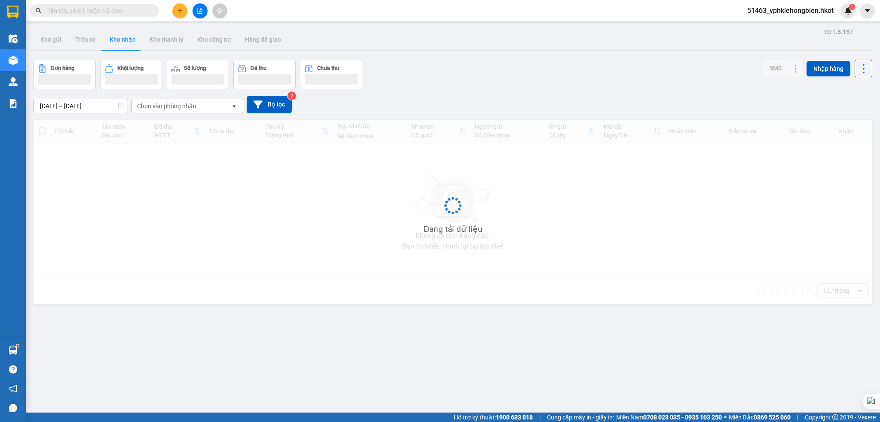
click at [204, 105] on div "Chọn văn phòng nhận" at bounding box center [181, 106] width 99 height 14
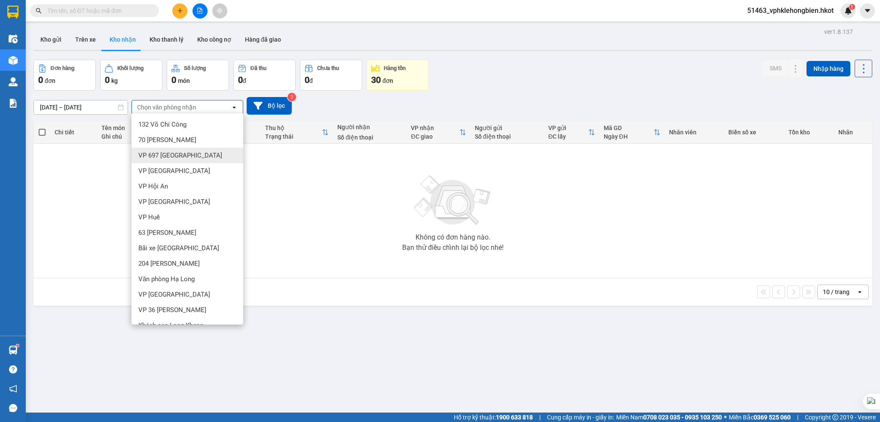
drag, startPoint x: 189, startPoint y: 157, endPoint x: 183, endPoint y: 158, distance: 5.2
click at [188, 157] on span "VP 697 [GEOGRAPHIC_DATA]" at bounding box center [180, 155] width 84 height 9
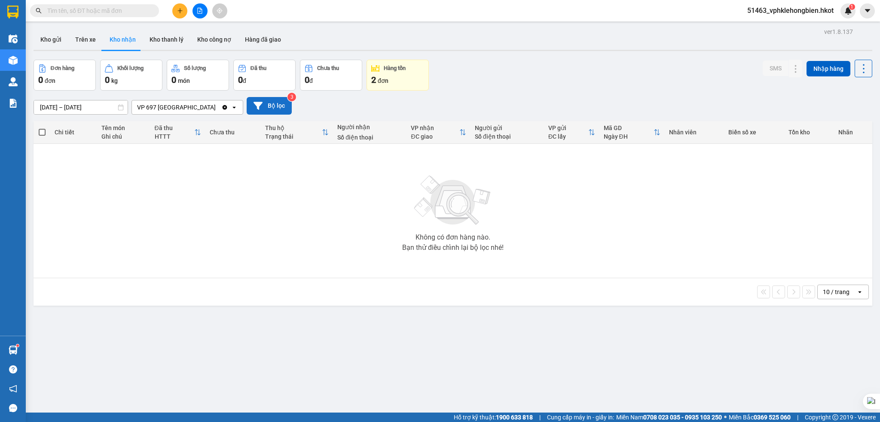
click at [277, 104] on button "Bộ lọc" at bounding box center [269, 106] width 45 height 18
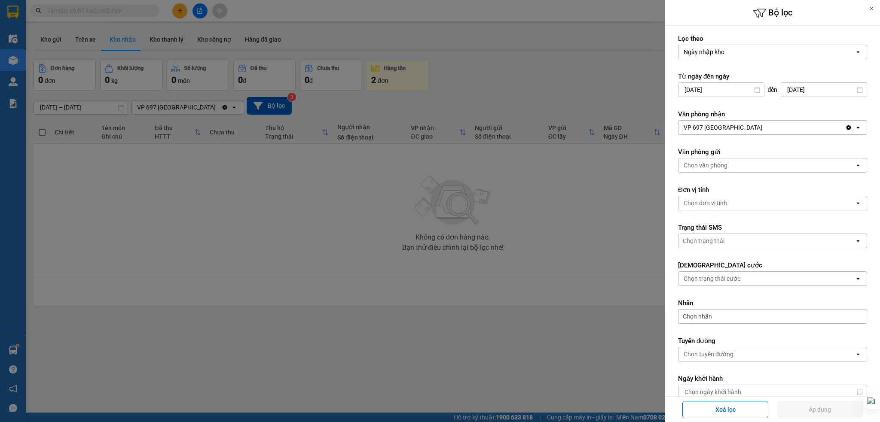
drag, startPoint x: 365, startPoint y: 253, endPoint x: 393, endPoint y: 256, distance: 27.2
click at [366, 253] on div at bounding box center [440, 211] width 880 height 422
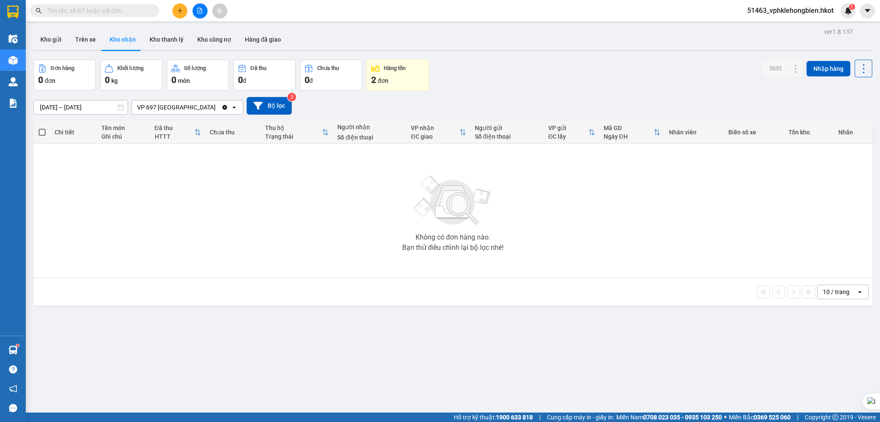
click at [127, 37] on button "Kho nhận" at bounding box center [123, 39] width 40 height 21
click at [402, 78] on div "2 đơn" at bounding box center [397, 80] width 53 height 12
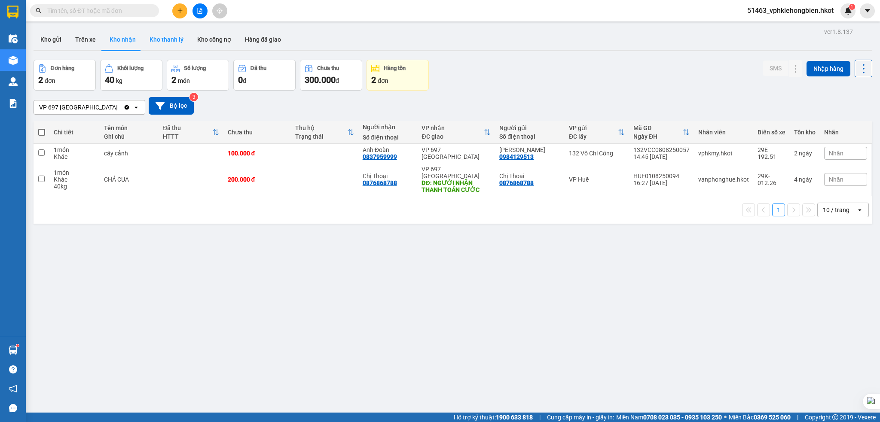
click at [167, 37] on button "Kho thanh lý" at bounding box center [167, 39] width 48 height 21
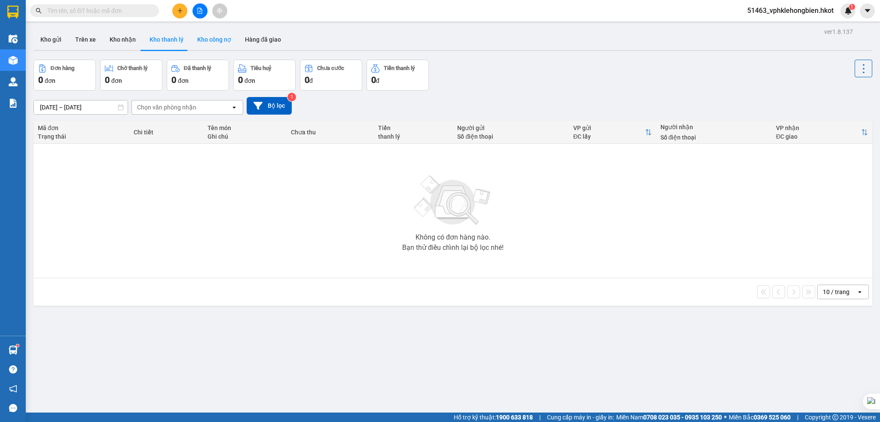
click at [208, 40] on button "Kho công nợ" at bounding box center [214, 39] width 48 height 21
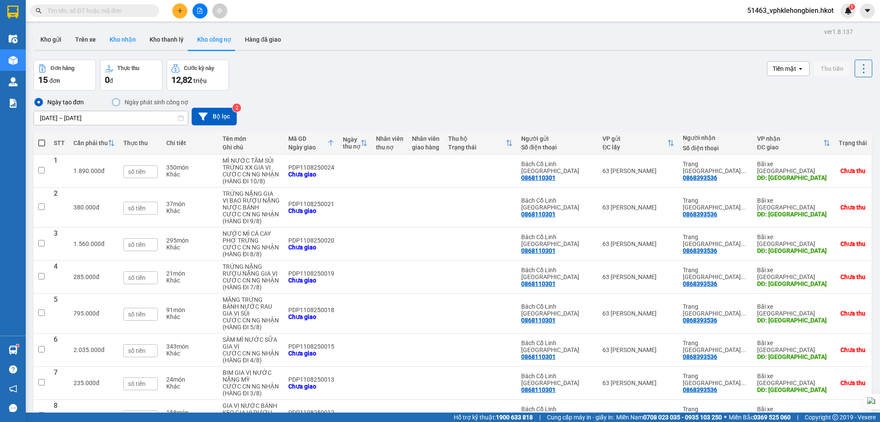
click at [125, 42] on button "Kho nhận" at bounding box center [123, 39] width 40 height 21
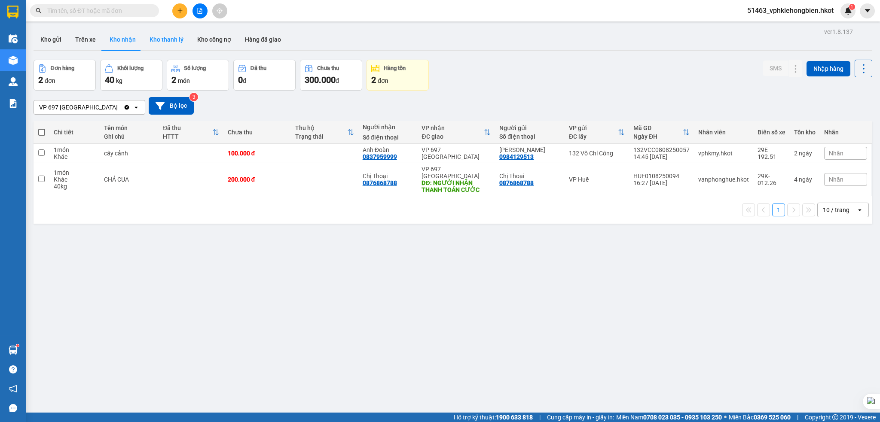
click at [164, 44] on button "Kho thanh lý" at bounding box center [167, 39] width 48 height 21
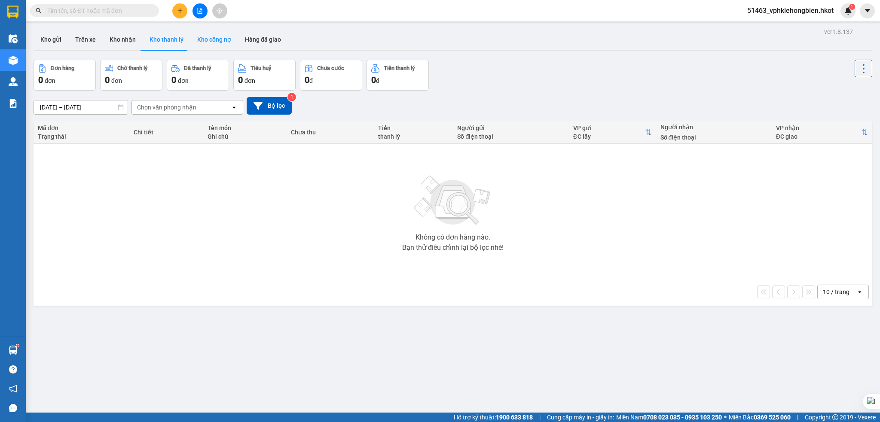
click at [211, 47] on button "Kho công nợ" at bounding box center [214, 39] width 48 height 21
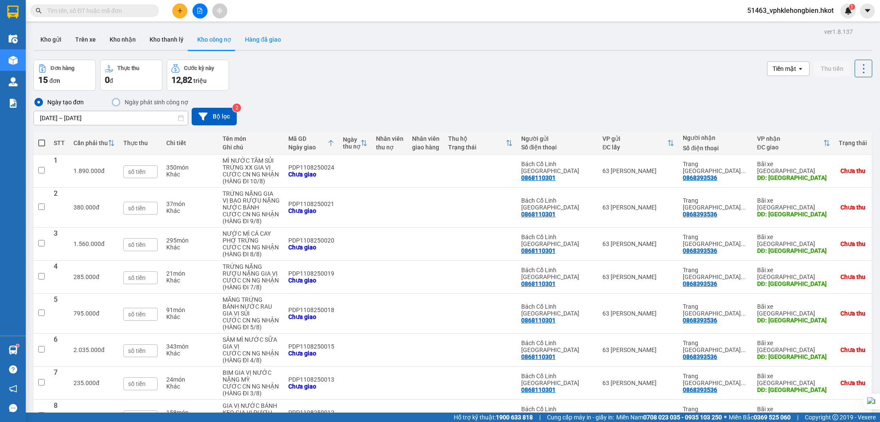
click at [260, 43] on button "Hàng đã giao" at bounding box center [263, 39] width 50 height 21
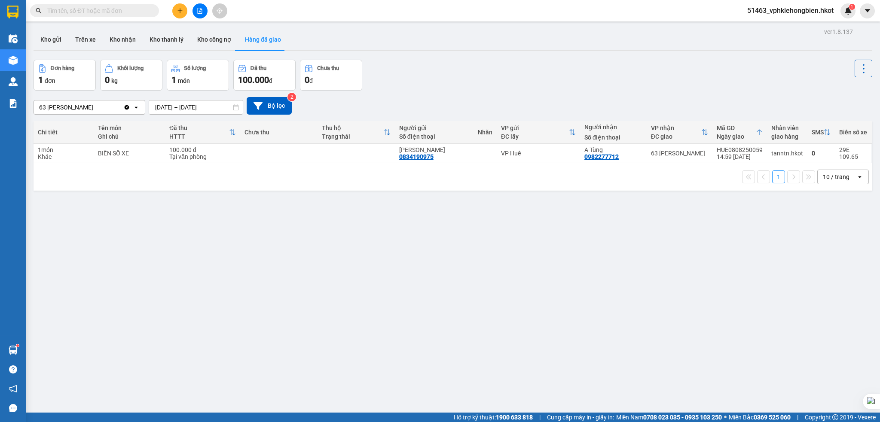
click at [176, 106] on input "[DATE] – [DATE]" at bounding box center [196, 108] width 94 height 14
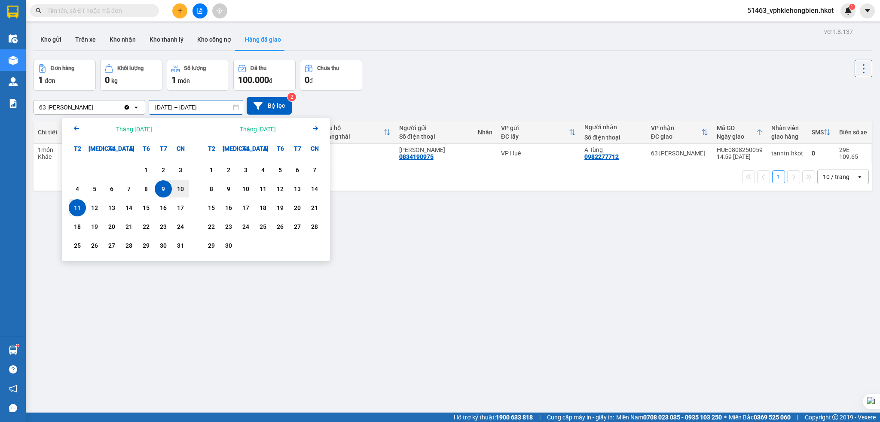
click at [78, 205] on div "11" at bounding box center [77, 208] width 12 height 10
click at [77, 205] on div "11" at bounding box center [77, 208] width 12 height 10
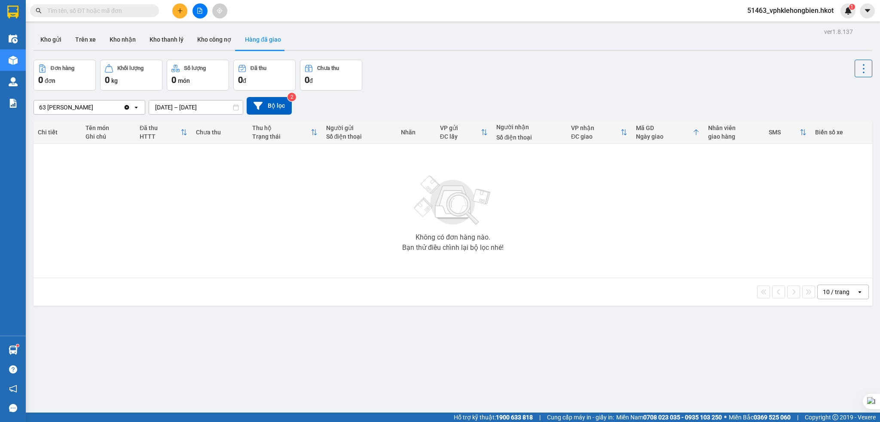
click at [167, 110] on input "[DATE] – [DATE]" at bounding box center [196, 108] width 94 height 14
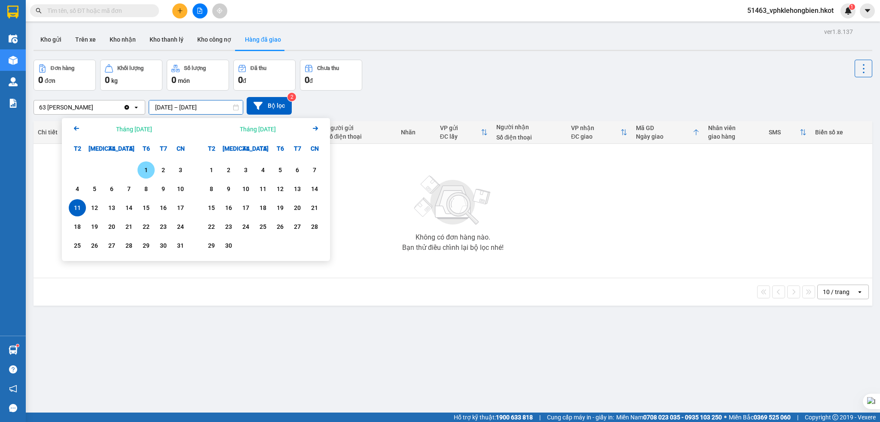
click at [147, 172] on div "1" at bounding box center [146, 170] width 12 height 10
click at [77, 209] on div "11" at bounding box center [77, 208] width 12 height 10
type input "[DATE] – [DATE]"
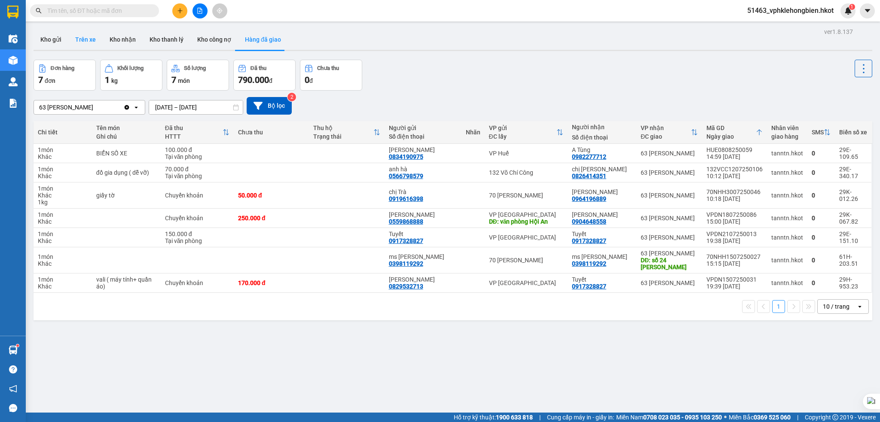
click at [95, 43] on button "Trên xe" at bounding box center [85, 39] width 34 height 21
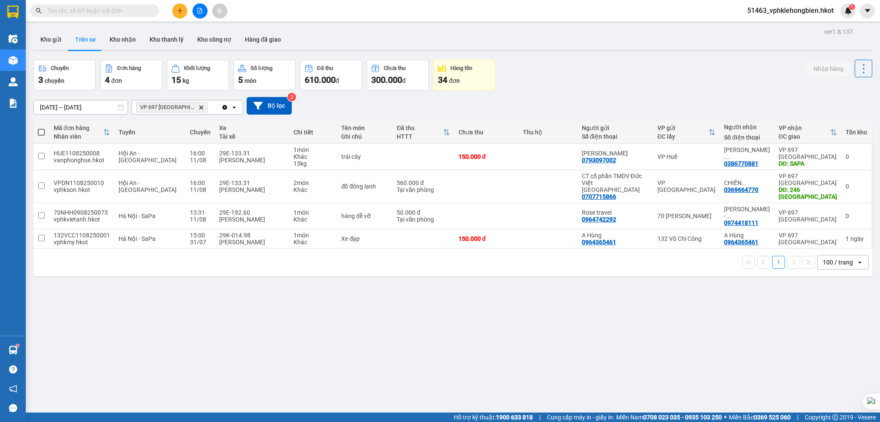
click at [467, 72] on div "Hàng tồn" at bounding box center [464, 68] width 53 height 8
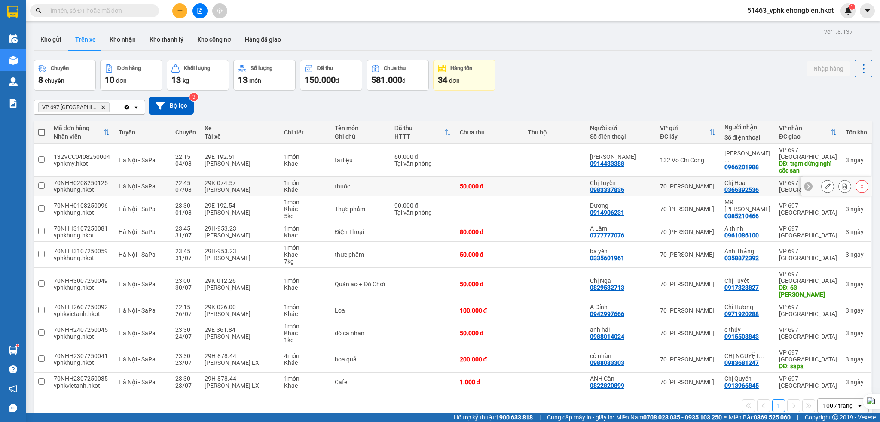
scroll to position [40, 0]
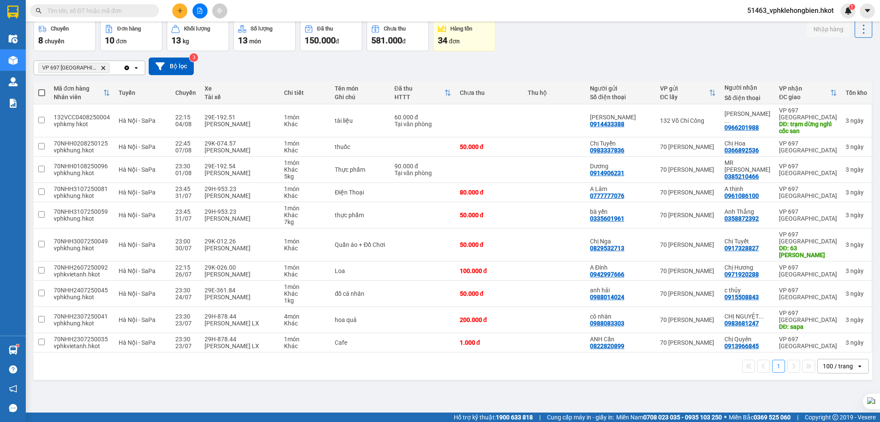
click at [836, 372] on div "100 / trang" at bounding box center [836, 366] width 39 height 14
click at [833, 345] on span "100 / trang" at bounding box center [831, 348] width 33 height 9
click at [40, 96] on span at bounding box center [41, 92] width 7 height 7
click at [42, 88] on input "checkbox" at bounding box center [42, 88] width 0 height 0
checkbox input "true"
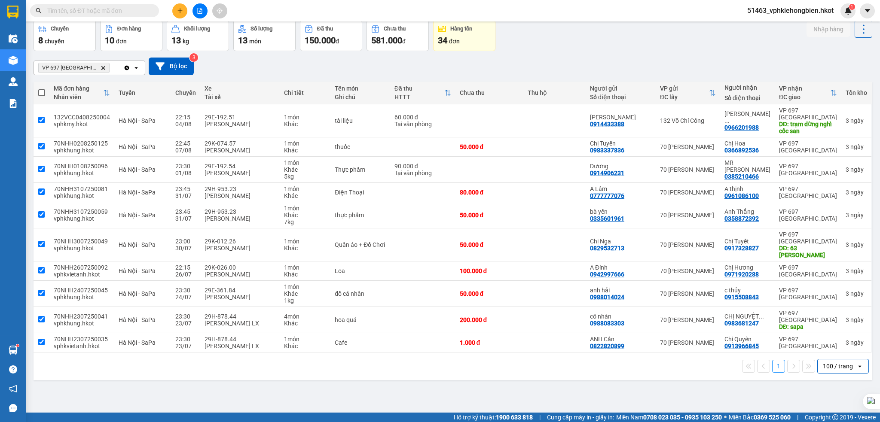
checkbox input "true"
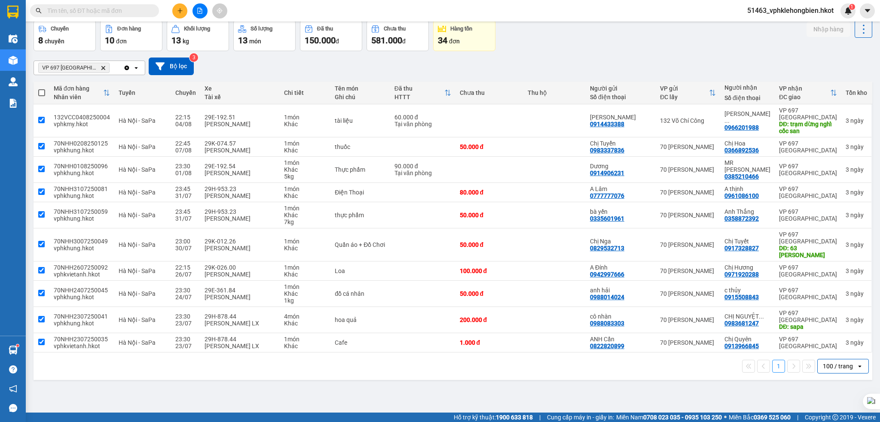
checkbox input "true"
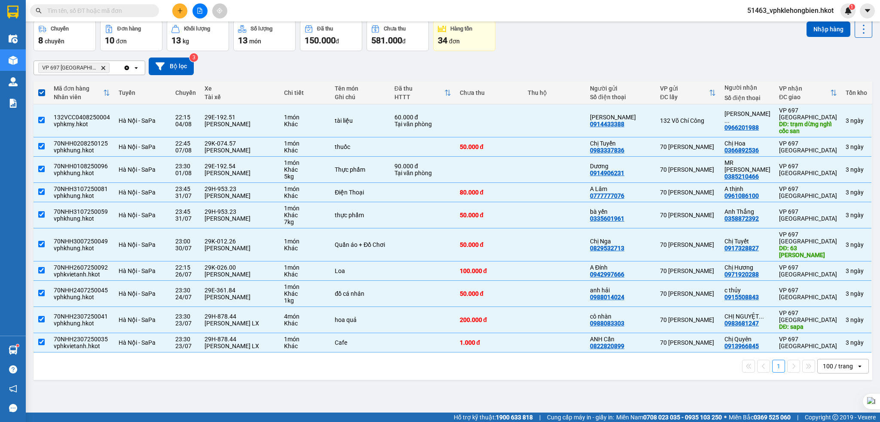
click at [40, 95] on span at bounding box center [41, 92] width 7 height 7
click at [42, 88] on input "checkbox" at bounding box center [42, 88] width 0 height 0
checkbox input "false"
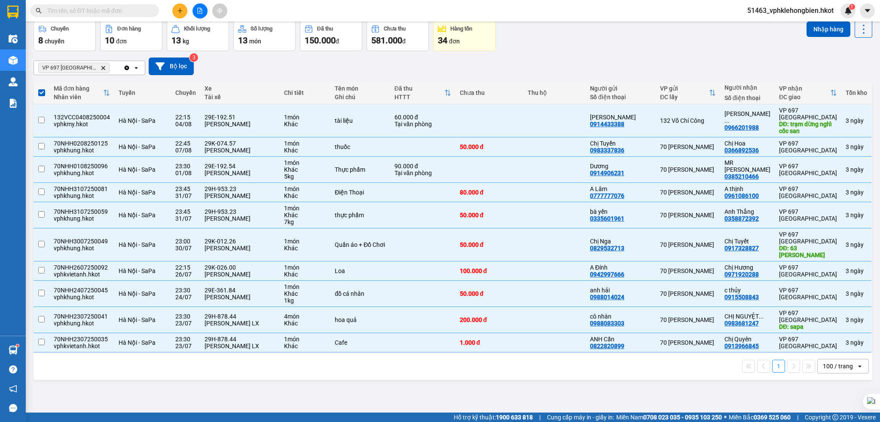
checkbox input "false"
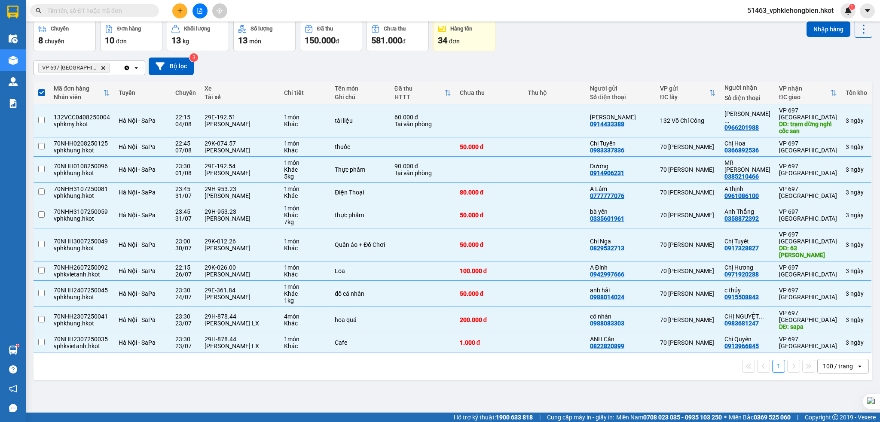
checkbox input "false"
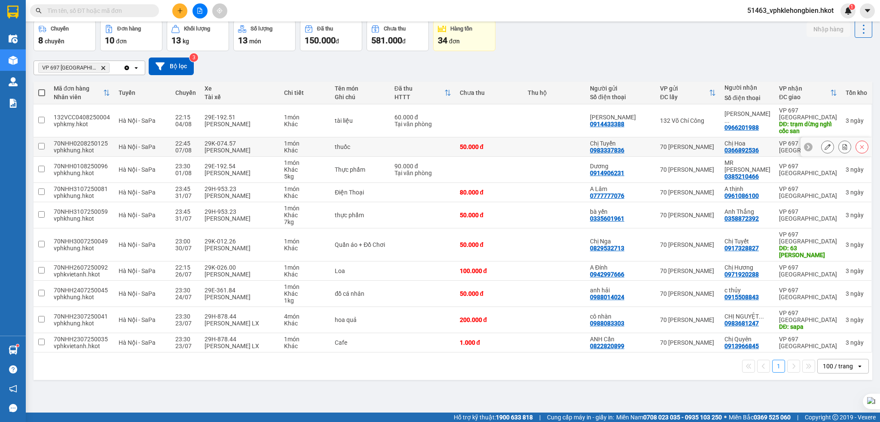
scroll to position [0, 0]
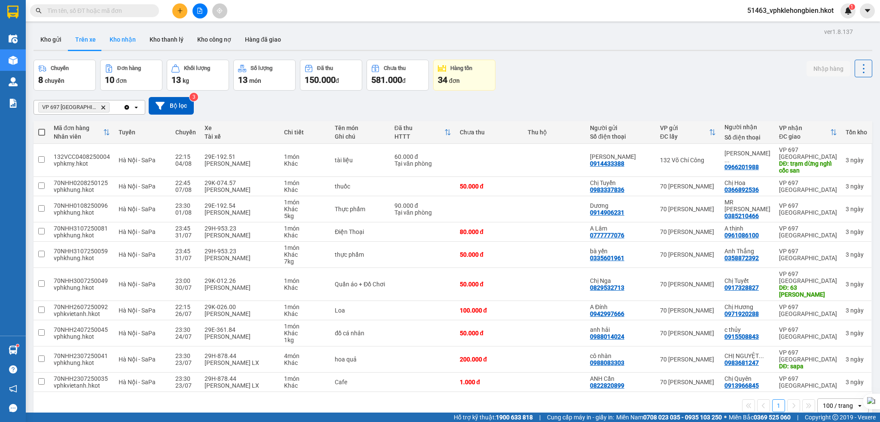
click at [127, 39] on button "Kho nhận" at bounding box center [123, 39] width 40 height 21
